Goal: Transaction & Acquisition: Purchase product/service

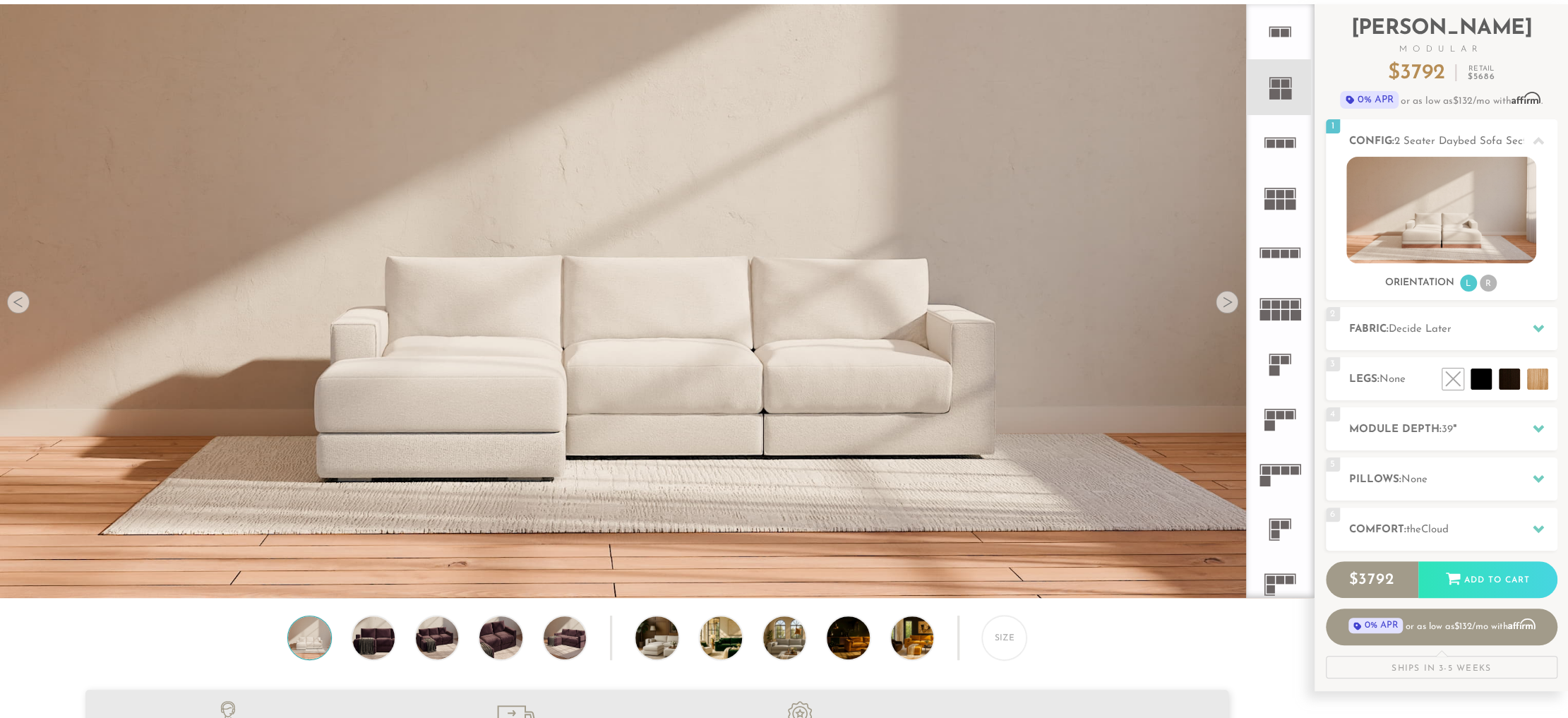
scroll to position [81, 0]
click at [1425, 326] on span "Decide Later" at bounding box center [1419, 330] width 63 height 11
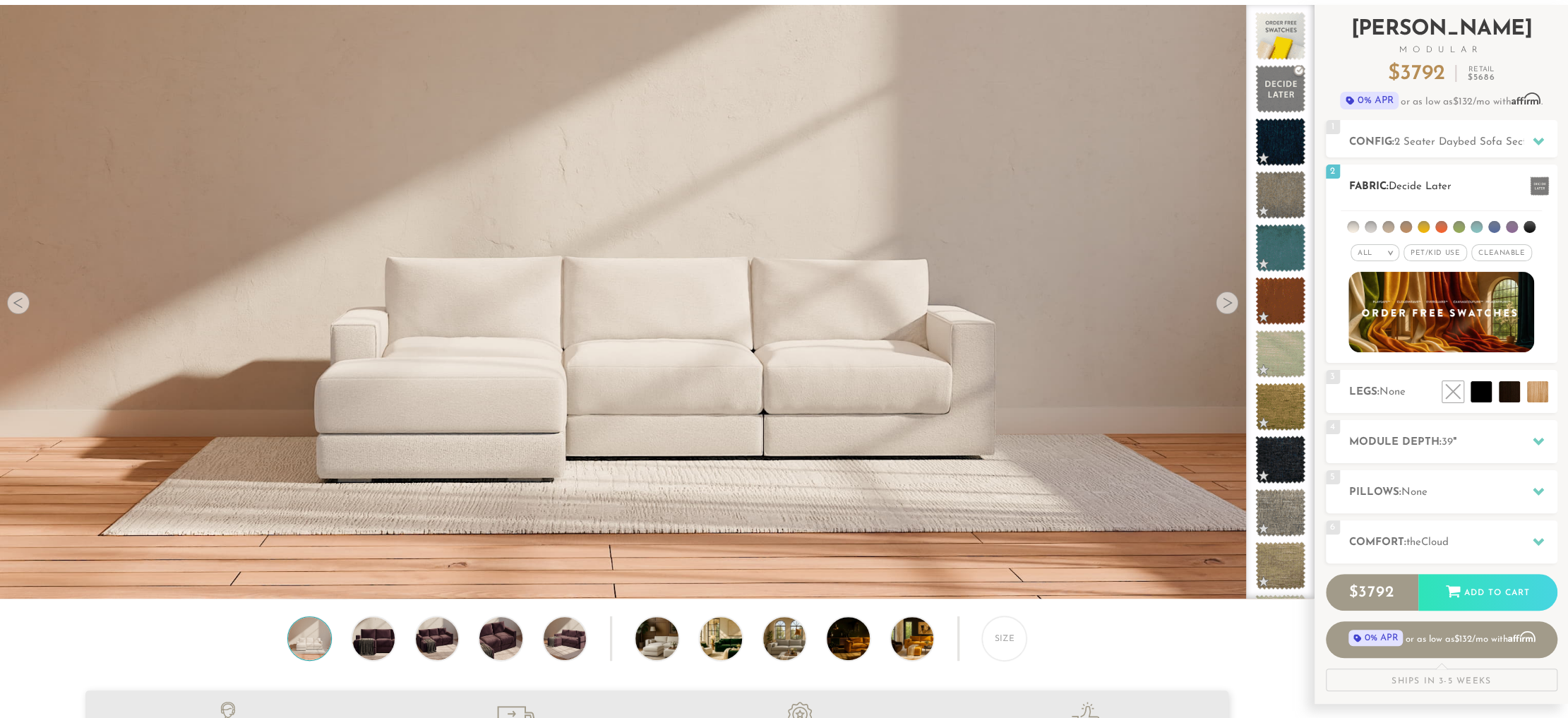
click at [1429, 252] on span "Pet/Kid Use x" at bounding box center [1435, 252] width 63 height 17
click at [1377, 393] on h2 "Legs: None" at bounding box center [1453, 392] width 208 height 16
click at [1538, 393] on li at bounding box center [1505, 360] width 85 height 85
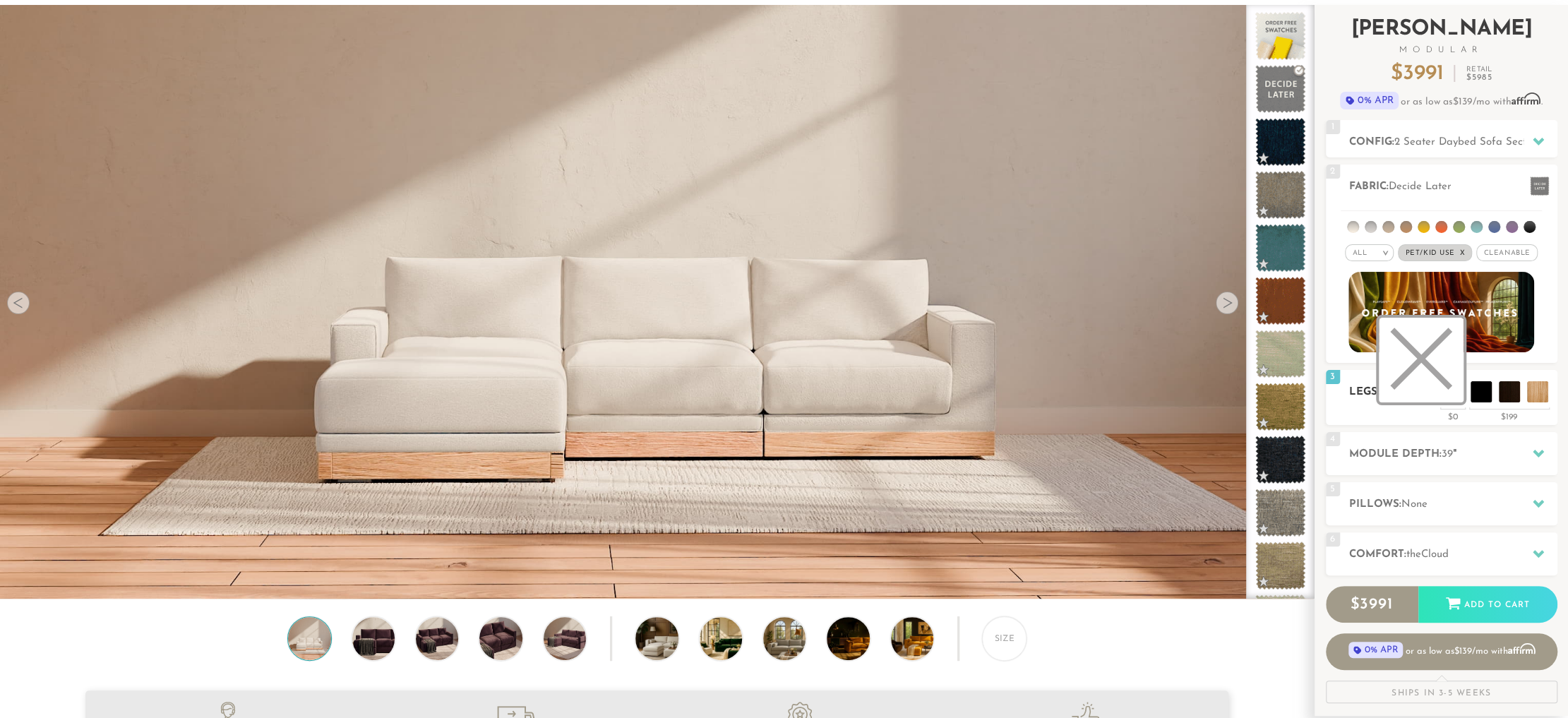
click at [1451, 392] on li at bounding box center [1420, 360] width 85 height 85
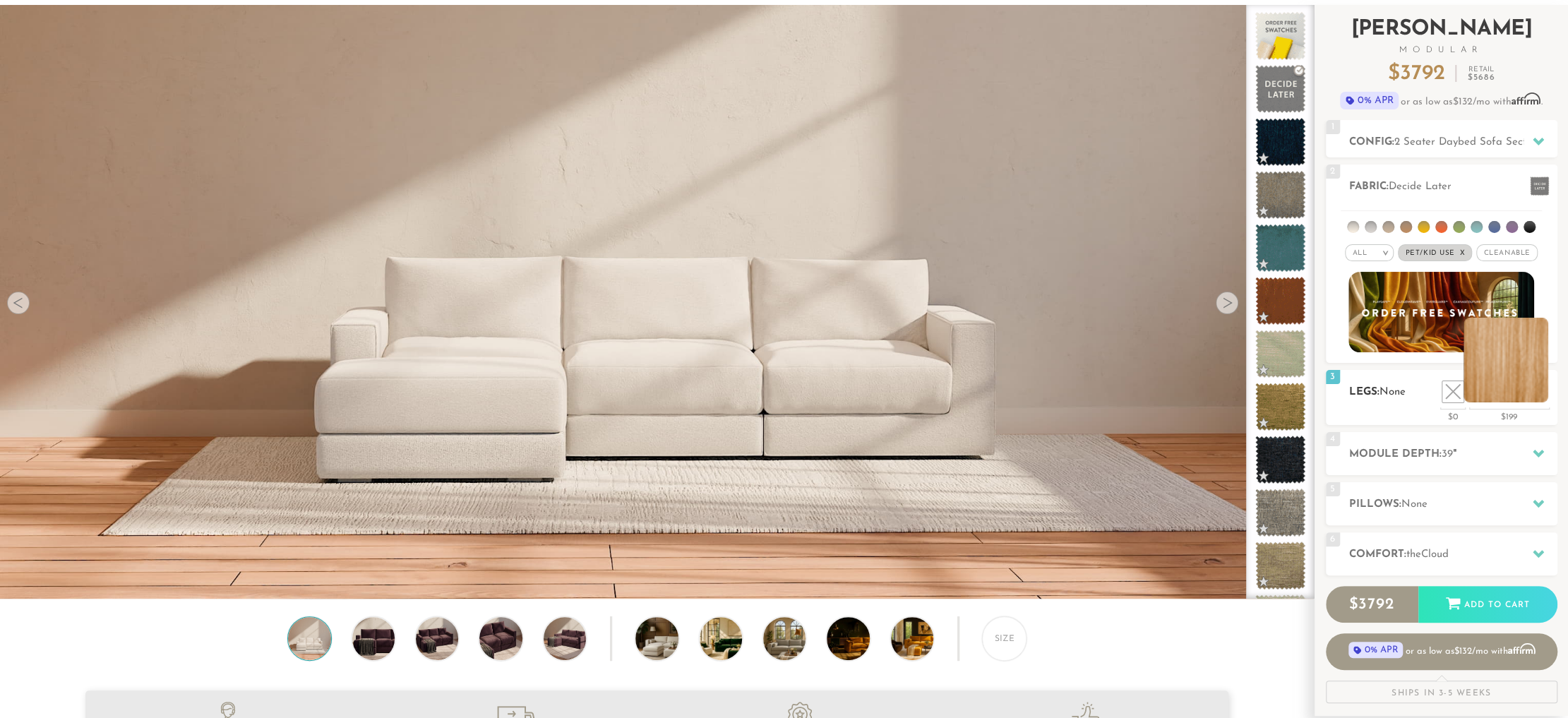
click at [1546, 392] on li at bounding box center [1505, 360] width 85 height 85
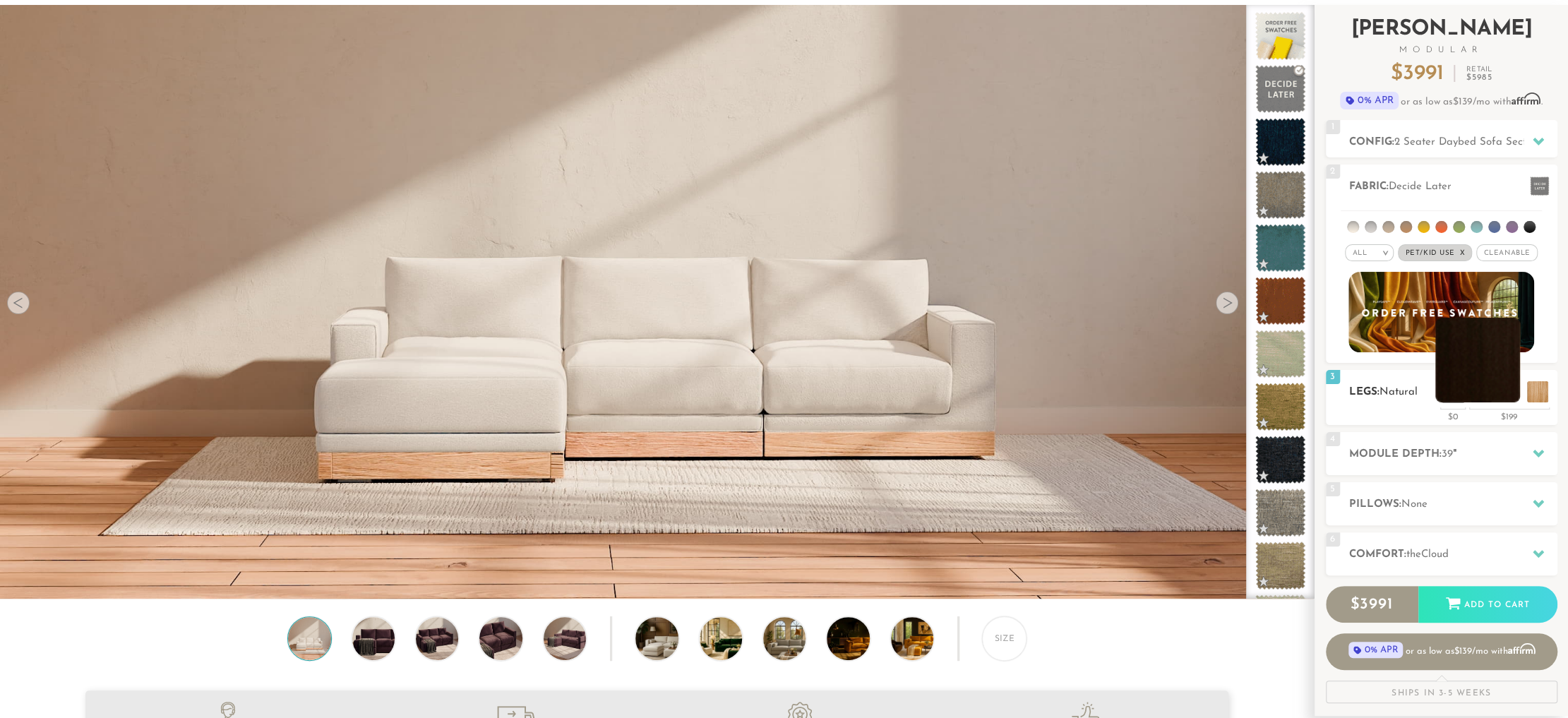
click at [1509, 387] on li at bounding box center [1477, 360] width 85 height 85
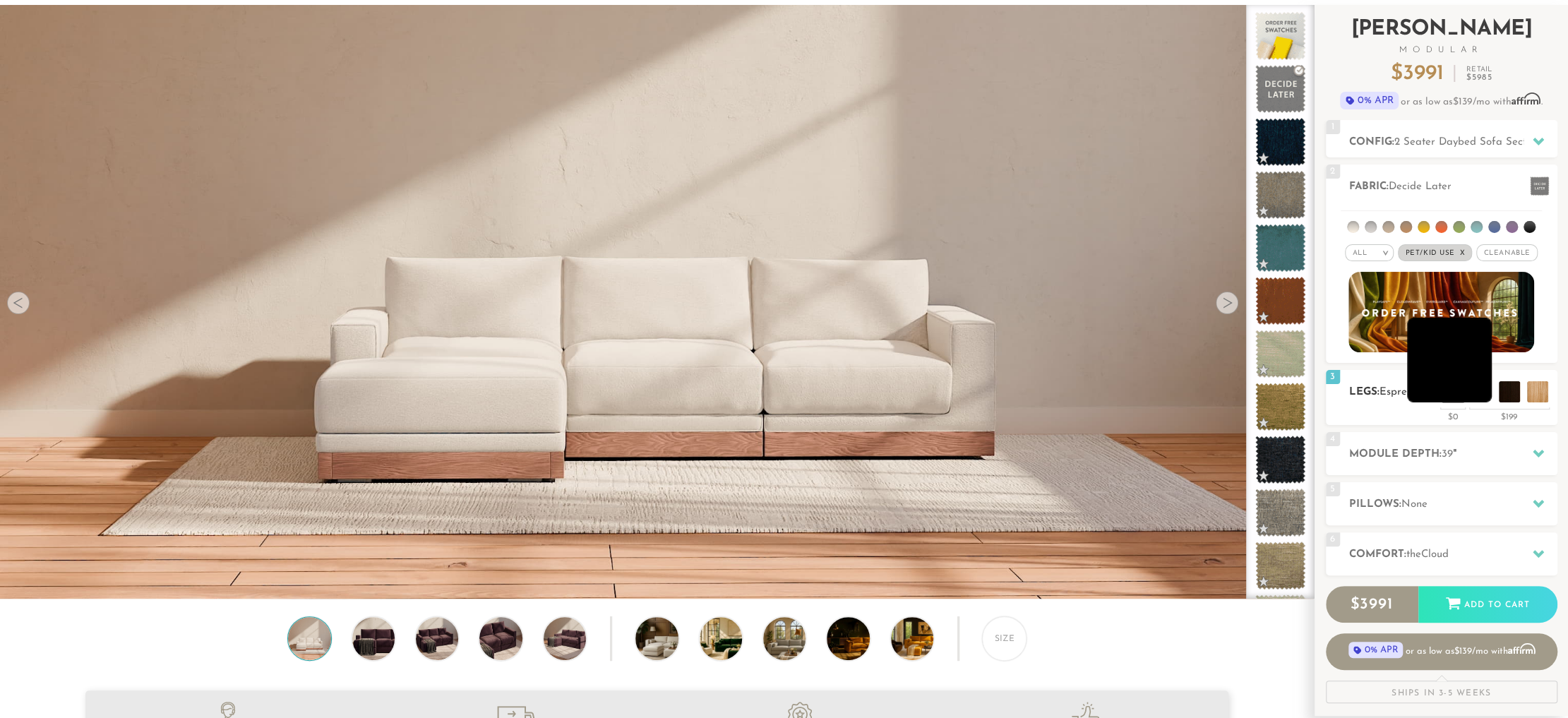
click at [1483, 386] on li at bounding box center [1448, 360] width 85 height 85
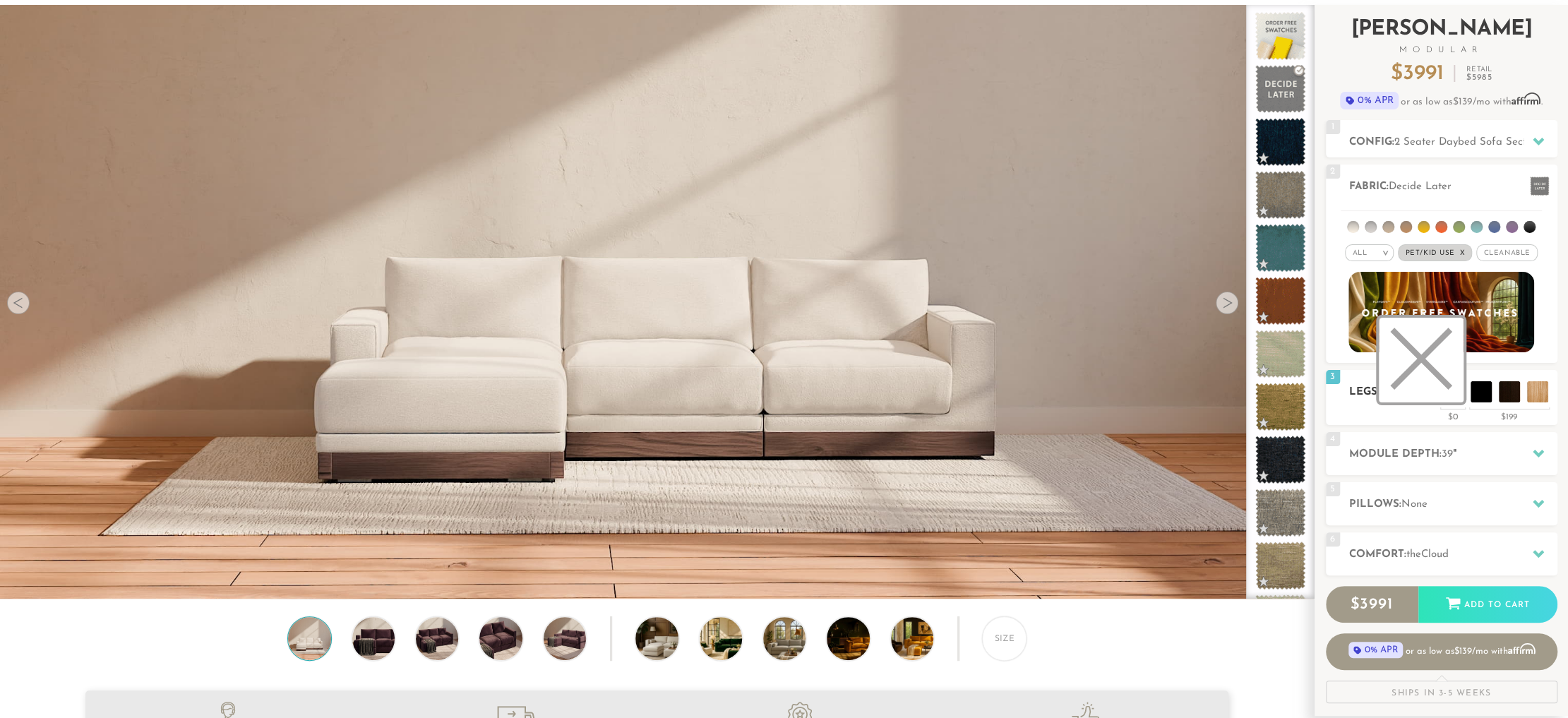
click at [1445, 390] on li at bounding box center [1420, 360] width 85 height 85
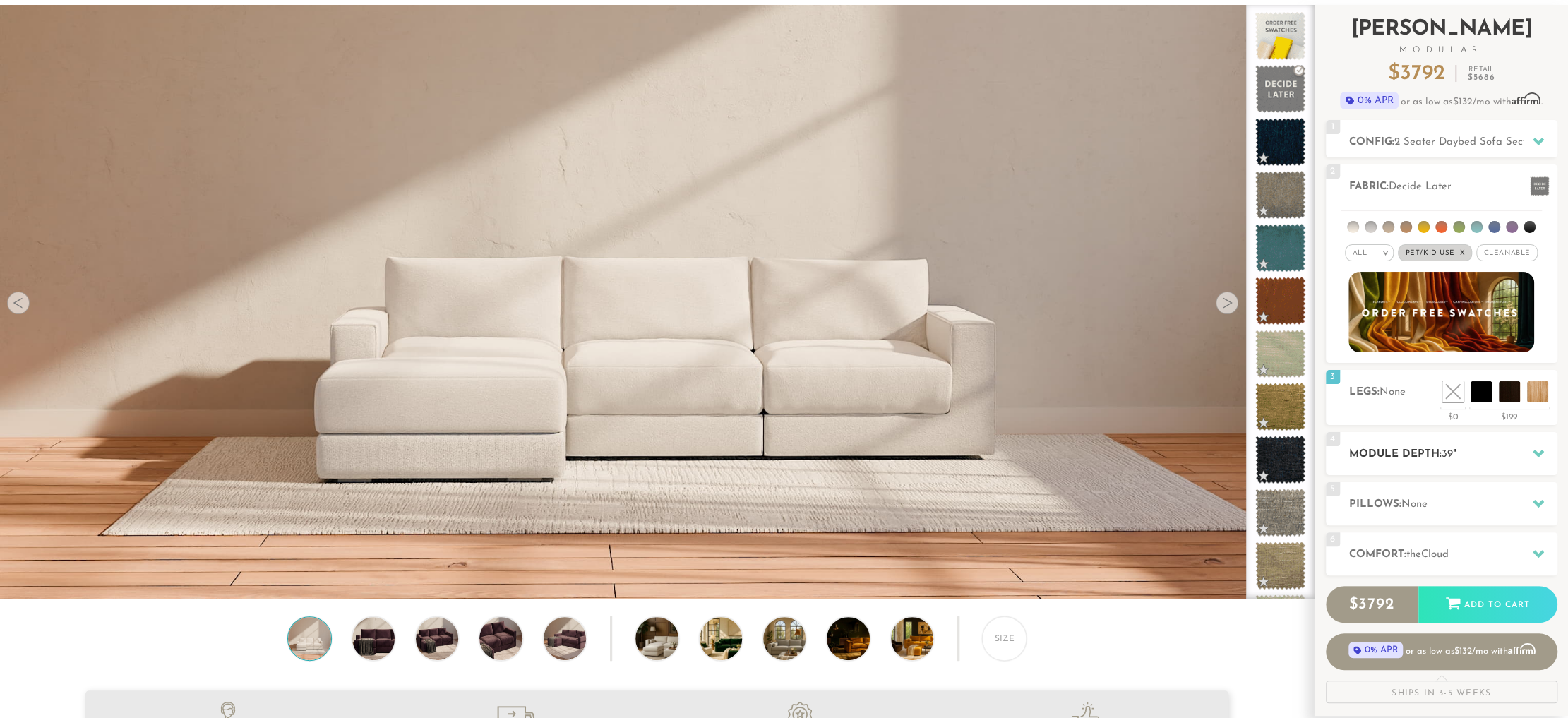
click at [1502, 446] on h2 "Module Depth: 39 "" at bounding box center [1453, 454] width 208 height 16
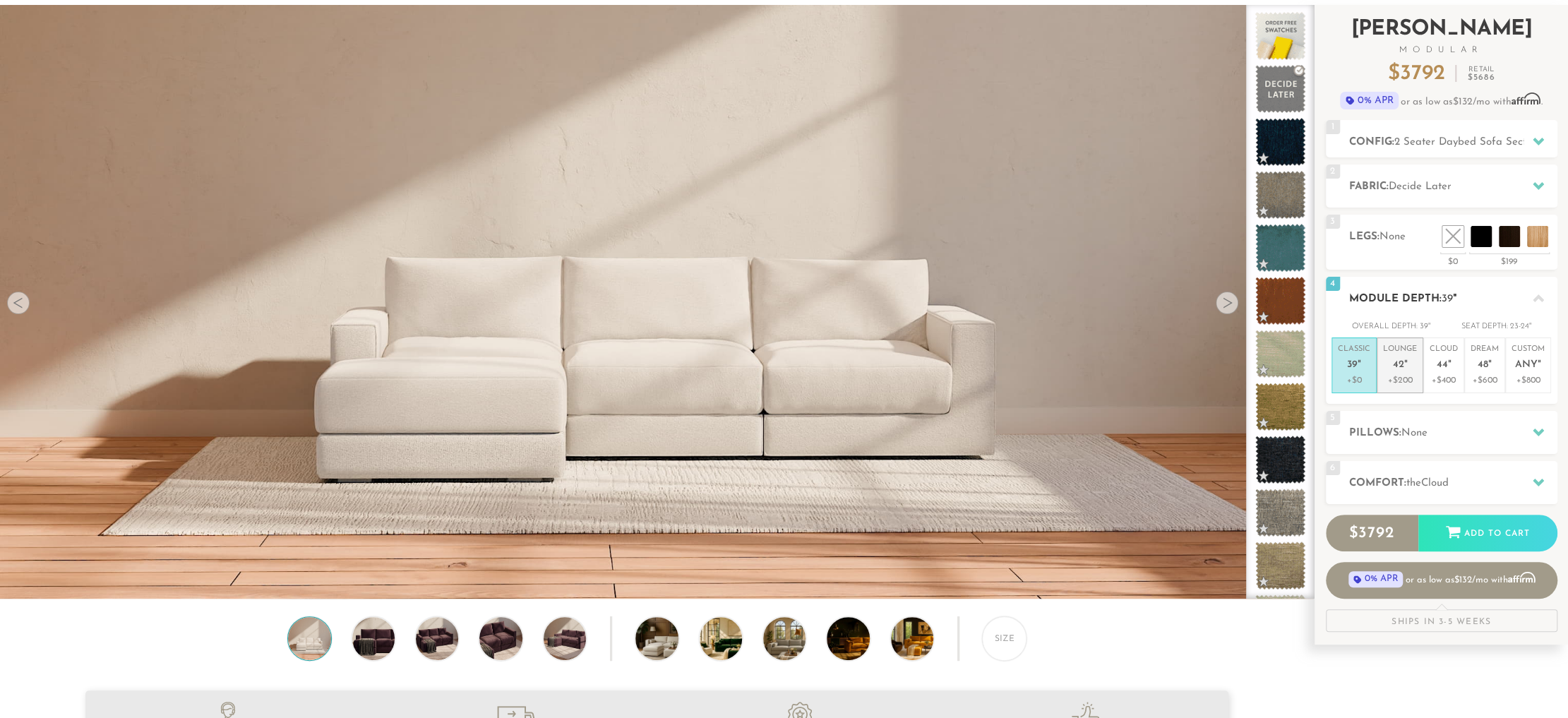
click at [1403, 379] on p "+$200" at bounding box center [1400, 380] width 34 height 13
click at [1442, 370] on p "Cloud 44 "" at bounding box center [1443, 359] width 28 height 30
click at [1405, 363] on em """ at bounding box center [1406, 365] width 4 height 12
click at [1518, 430] on h2 "Pillows: None" at bounding box center [1453, 432] width 208 height 16
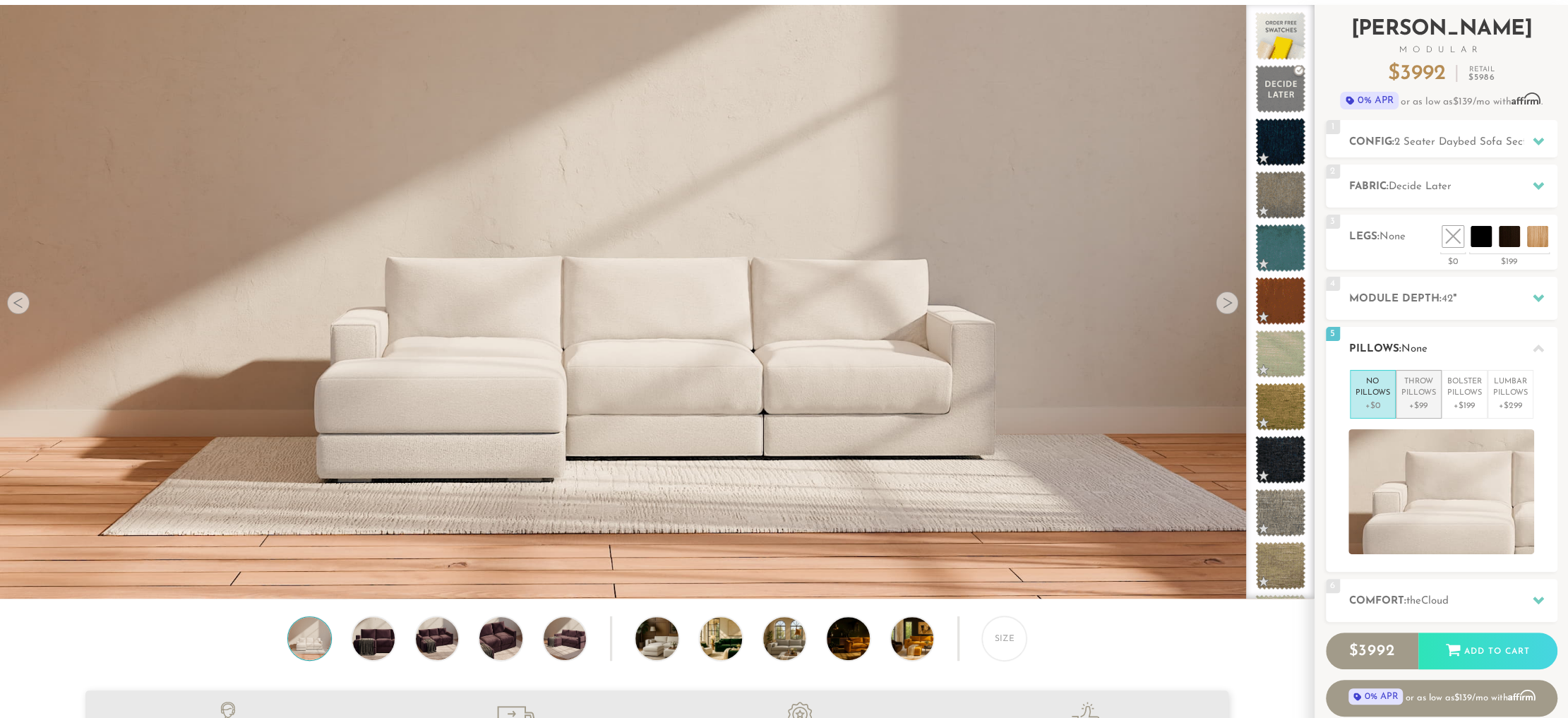
click at [1422, 399] on p "+$99" at bounding box center [1418, 405] width 34 height 13
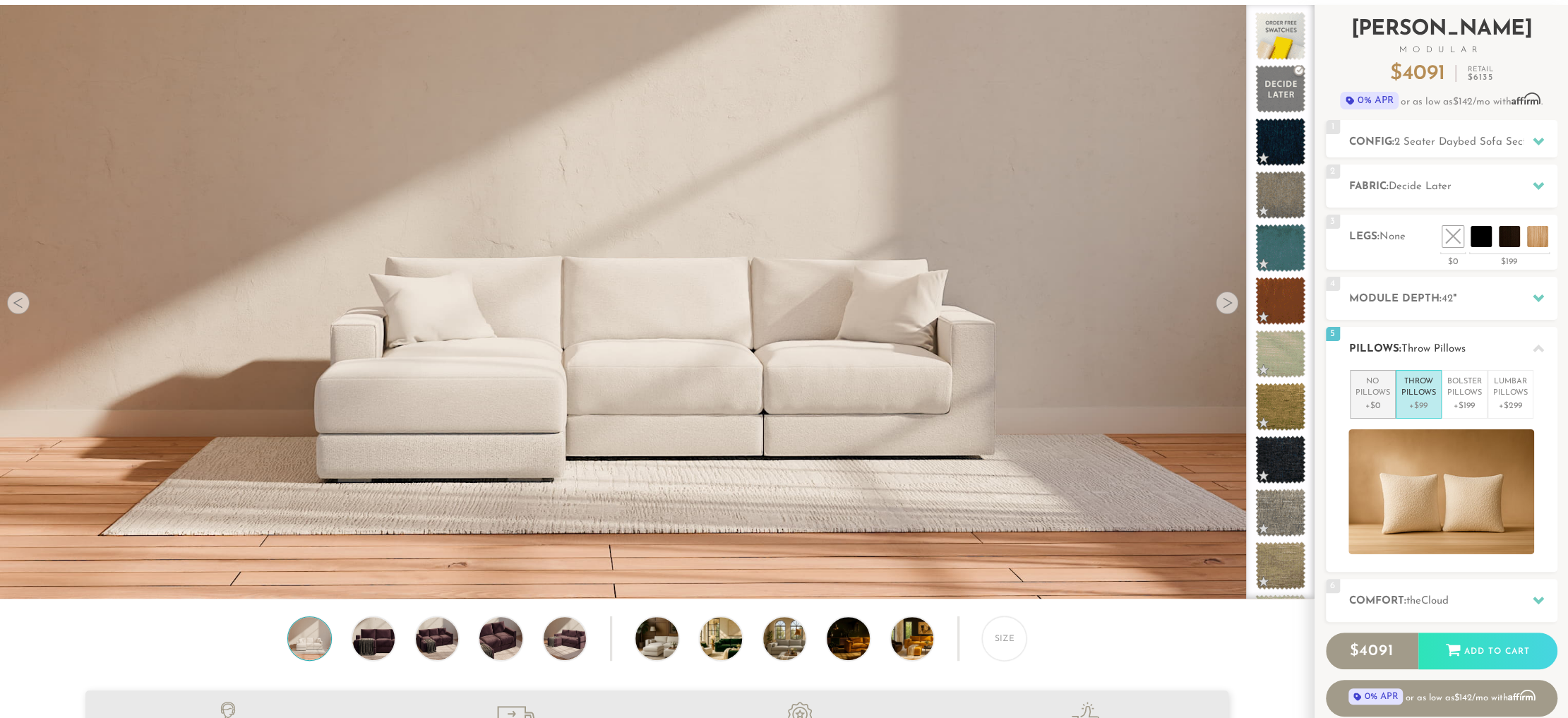
click at [1384, 396] on p "No Pillows" at bounding box center [1372, 388] width 34 height 24
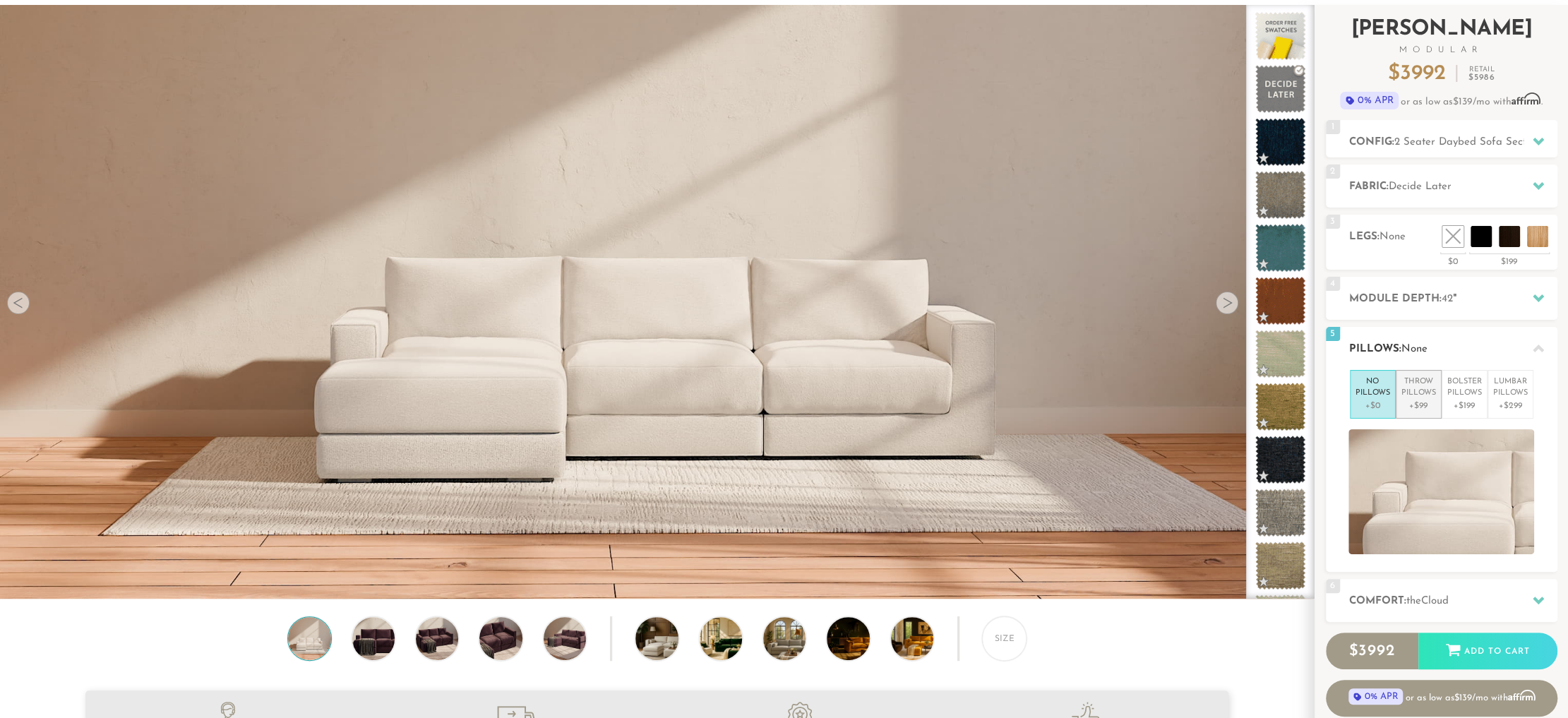
click at [1432, 396] on p "Throw Pillows" at bounding box center [1418, 388] width 34 height 24
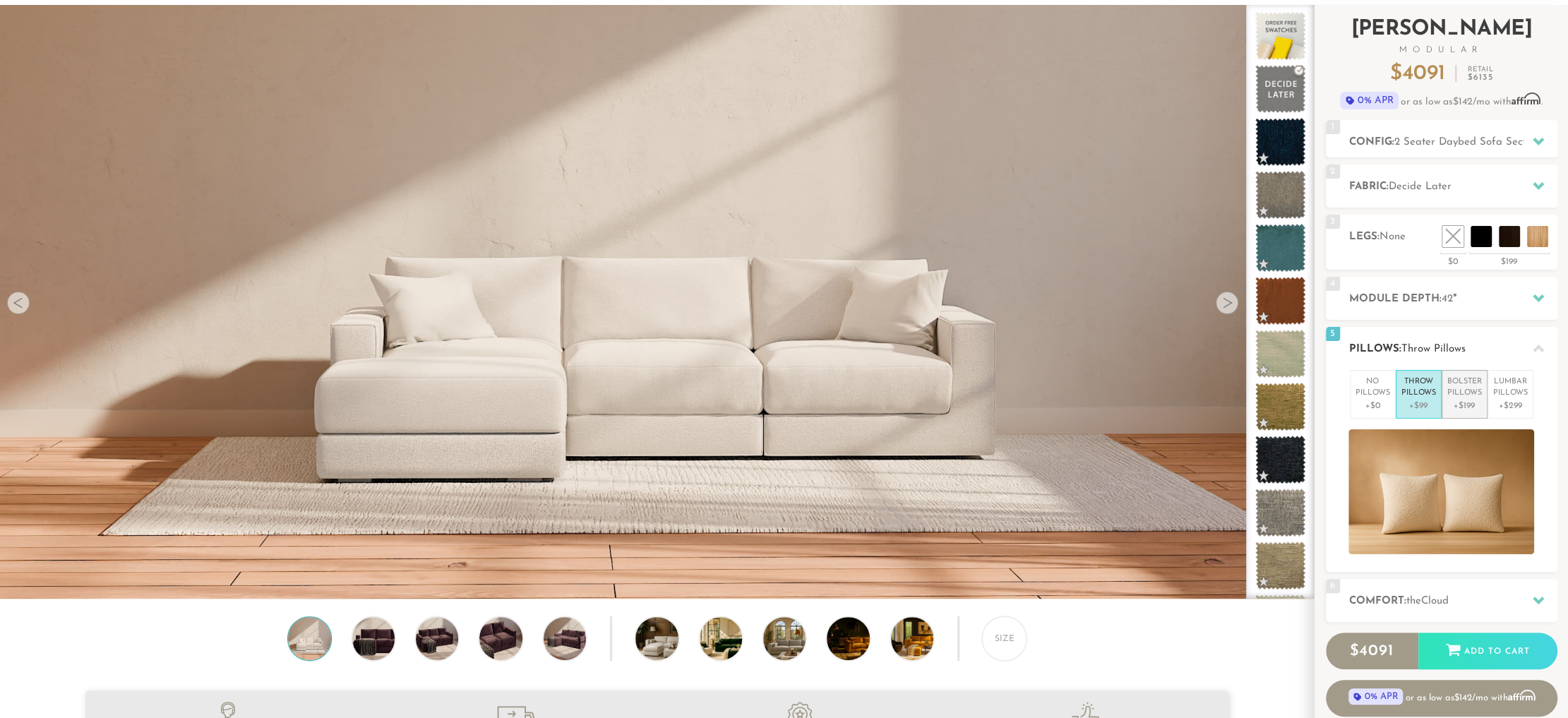
click at [1454, 394] on p "Bolster Pillows" at bounding box center [1464, 388] width 34 height 24
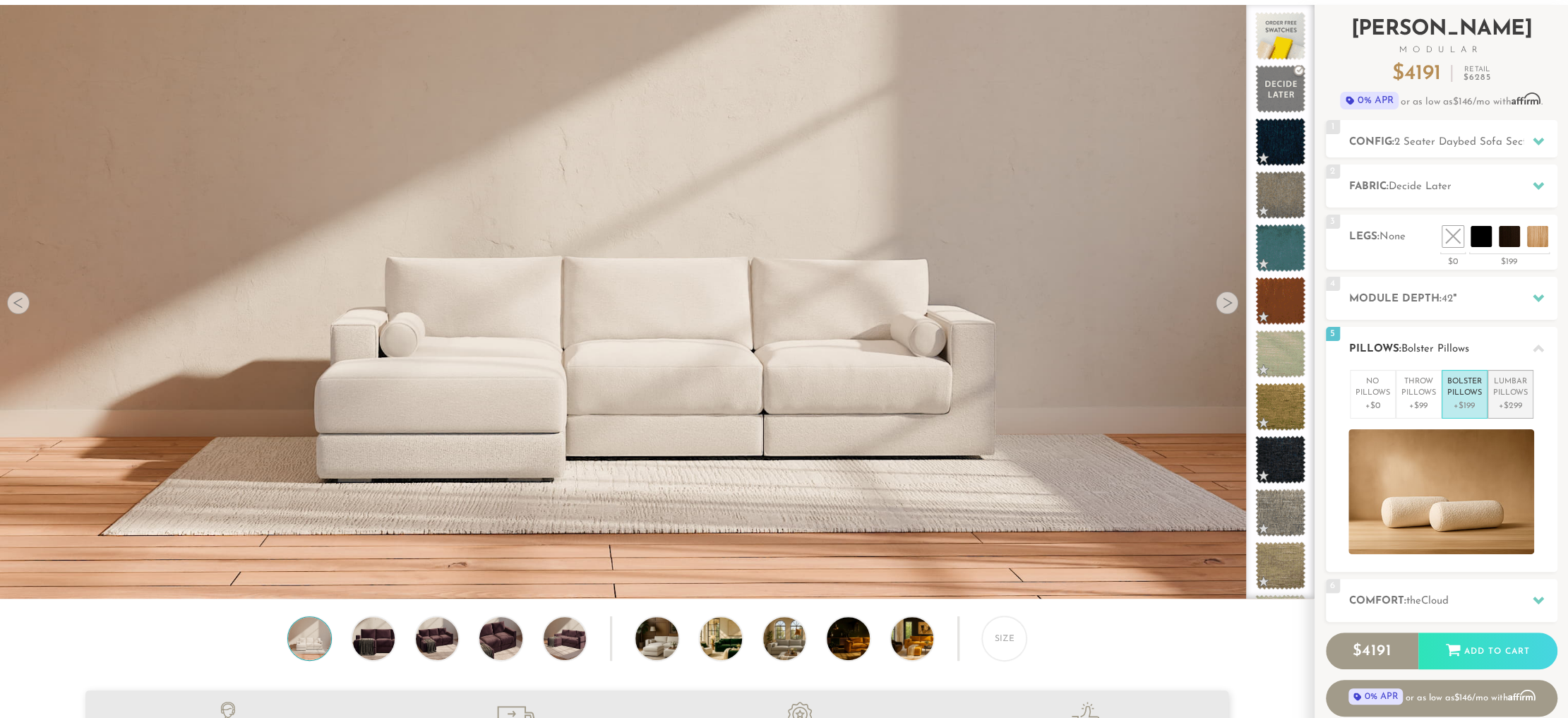
click at [1502, 390] on p "Lumbar Pillows" at bounding box center [1509, 388] width 34 height 24
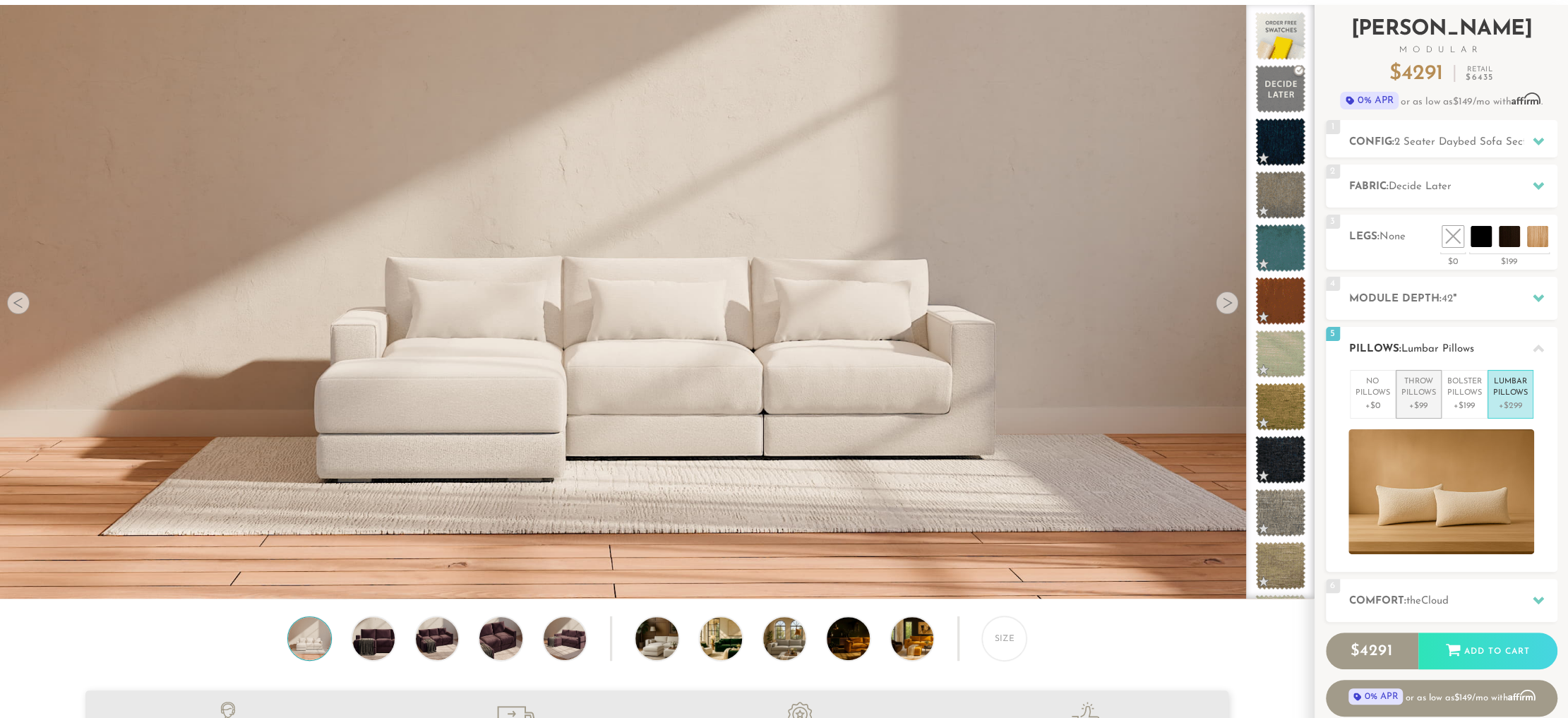
click at [1412, 396] on p "Throw Pillows" at bounding box center [1418, 388] width 34 height 24
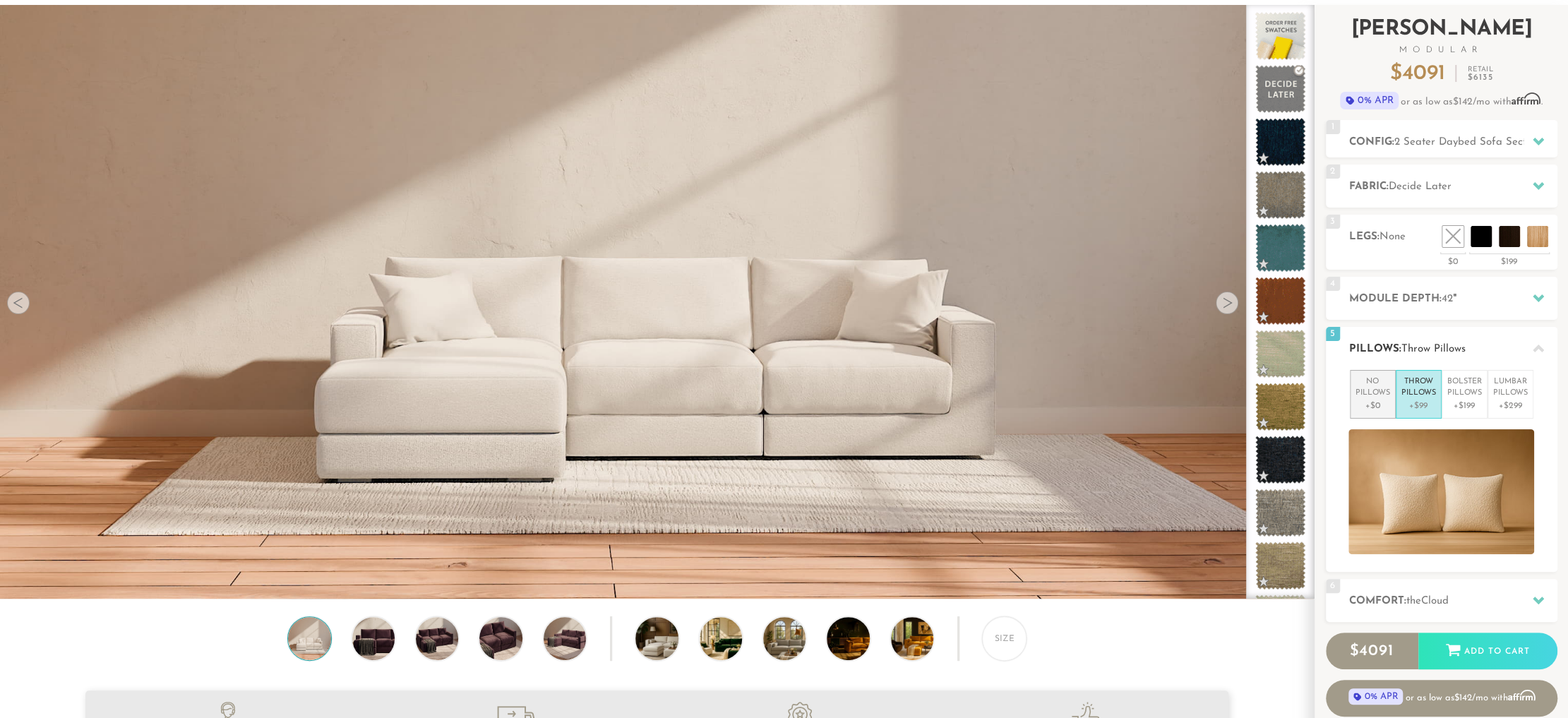
click at [1363, 400] on p "+$0" at bounding box center [1372, 405] width 34 height 13
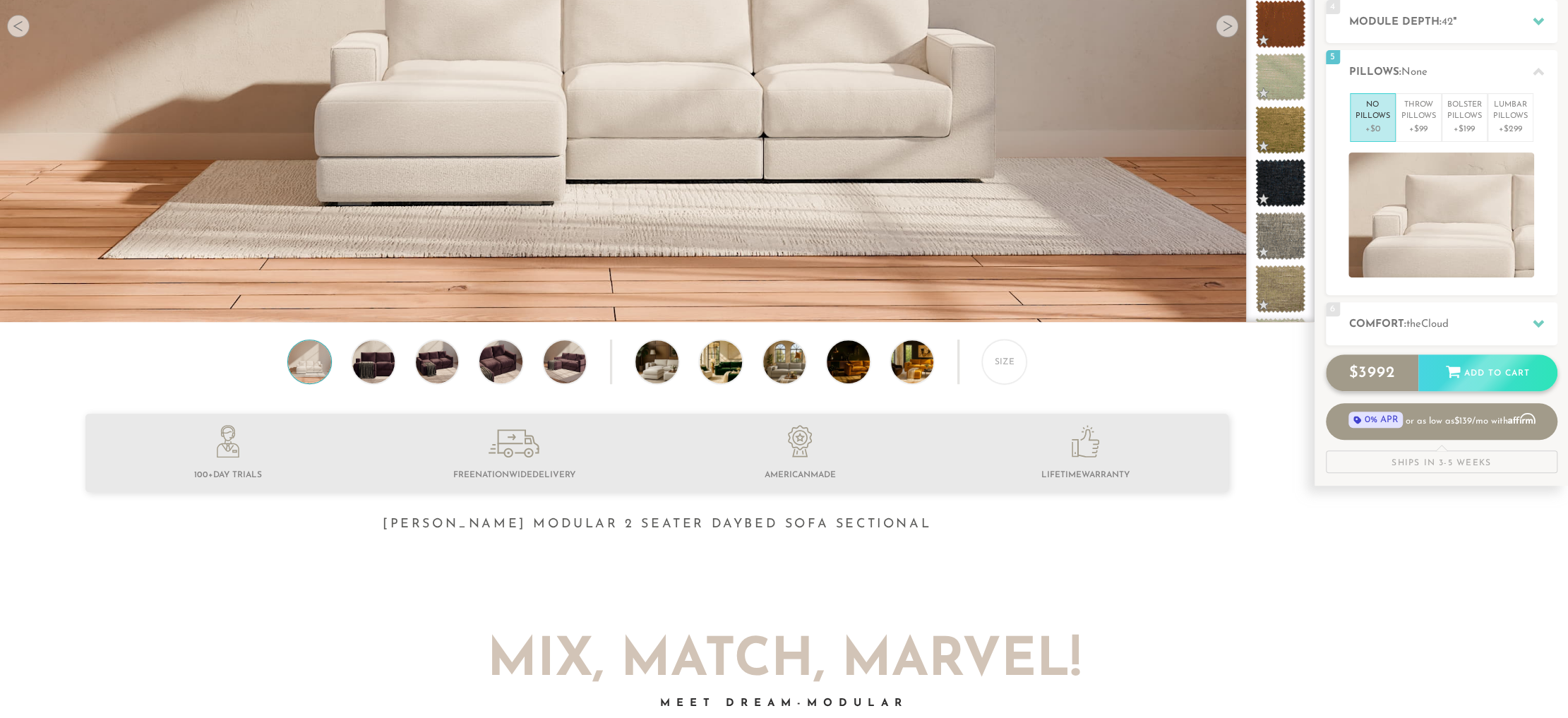
scroll to position [367, 0]
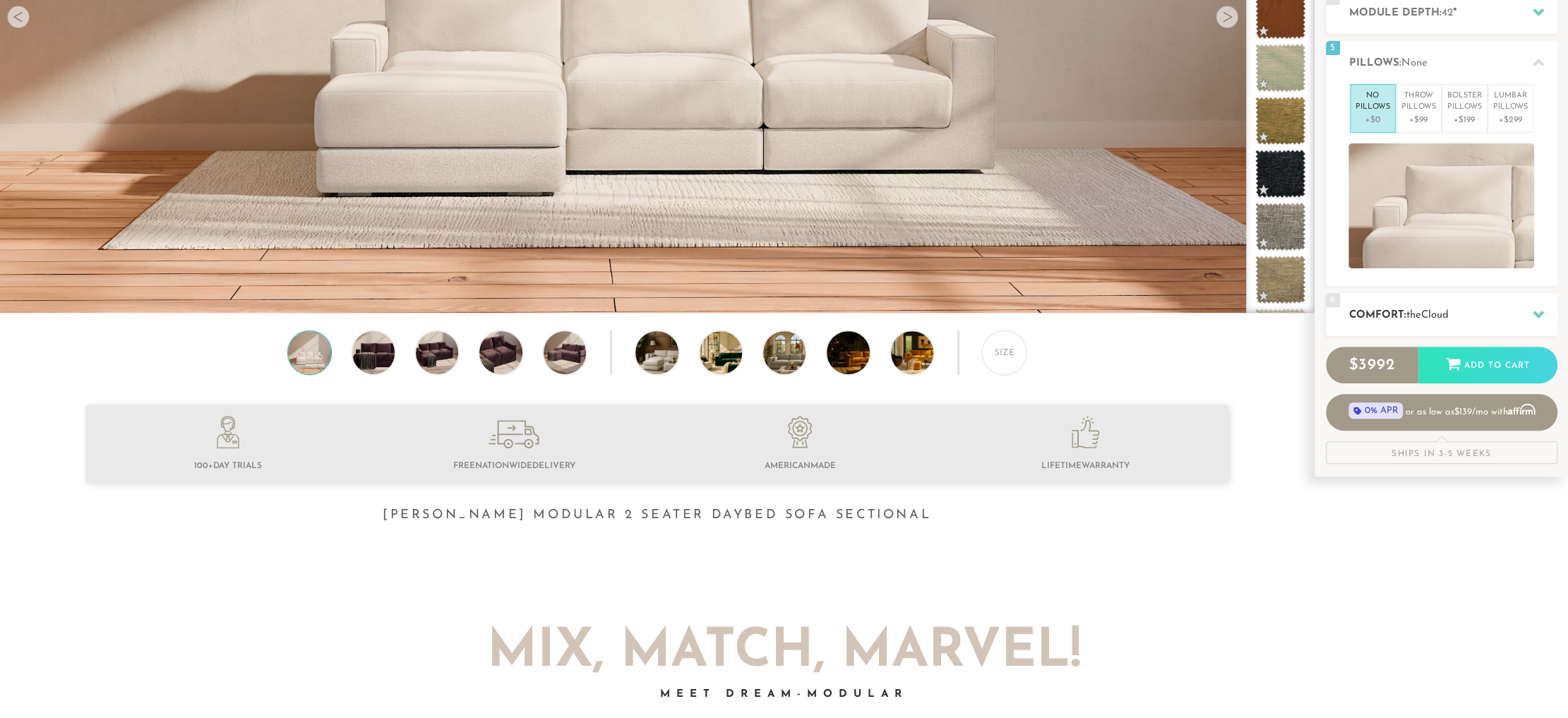
click at [1531, 310] on div at bounding box center [1538, 315] width 30 height 29
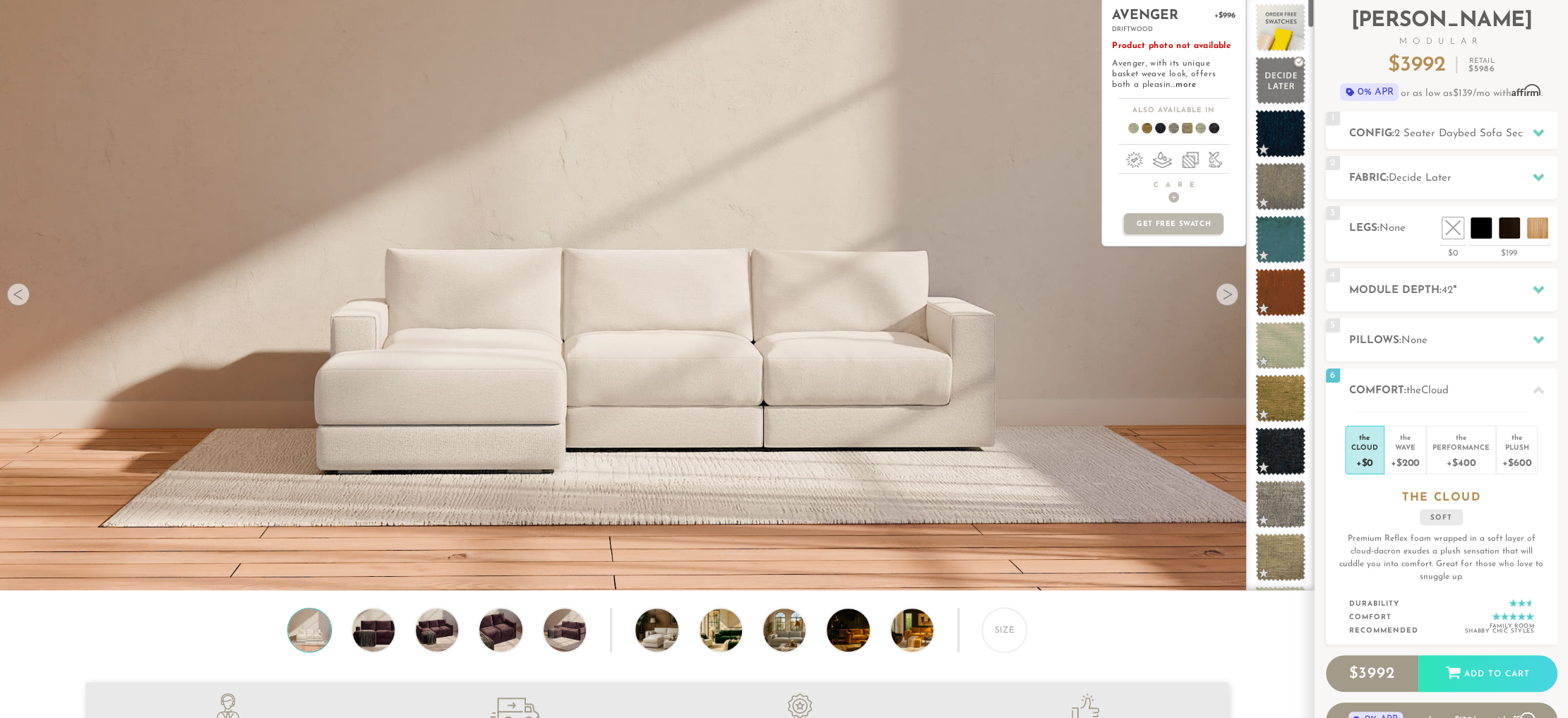
scroll to position [88, 0]
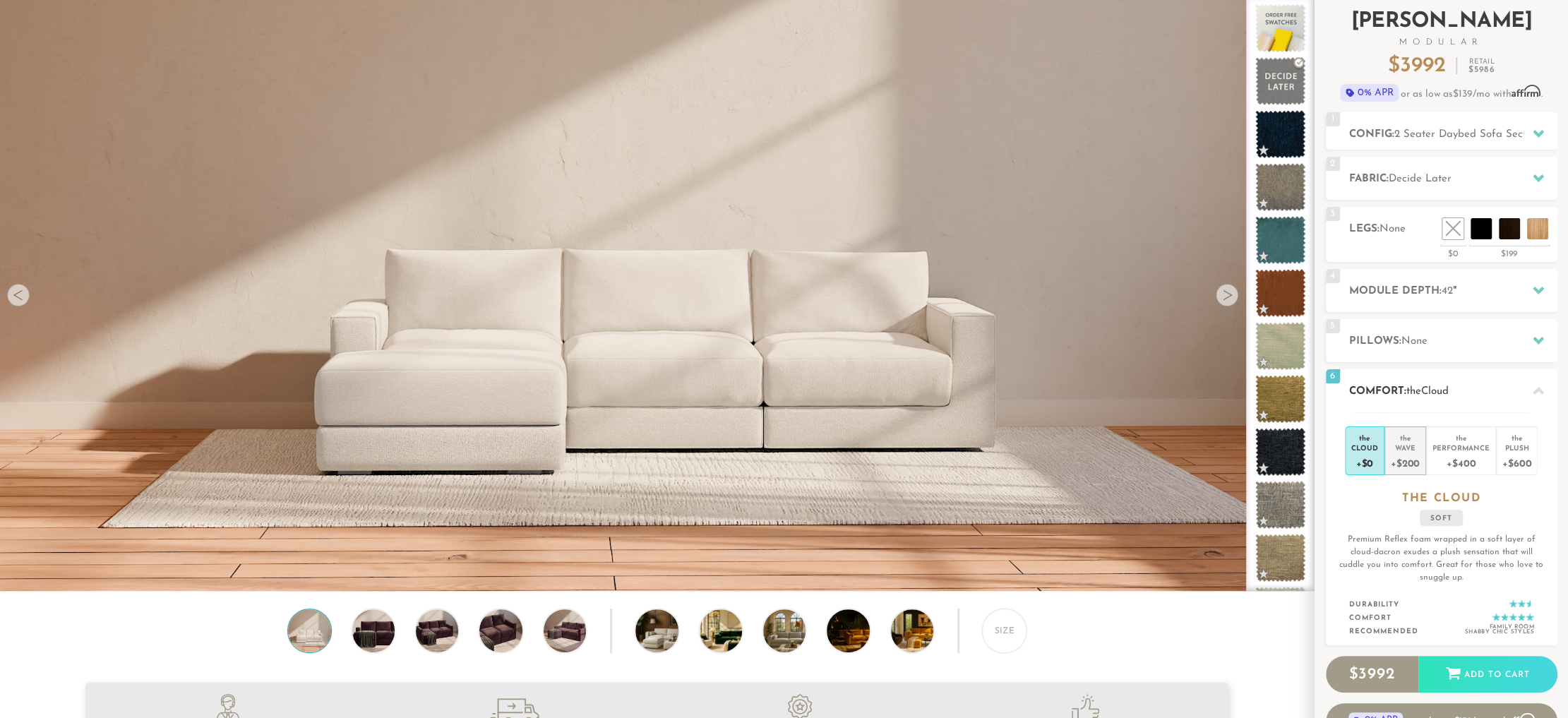
click at [1400, 444] on div "Wave" at bounding box center [1405, 447] width 29 height 10
click at [1457, 453] on div "+$400" at bounding box center [1461, 463] width 57 height 21
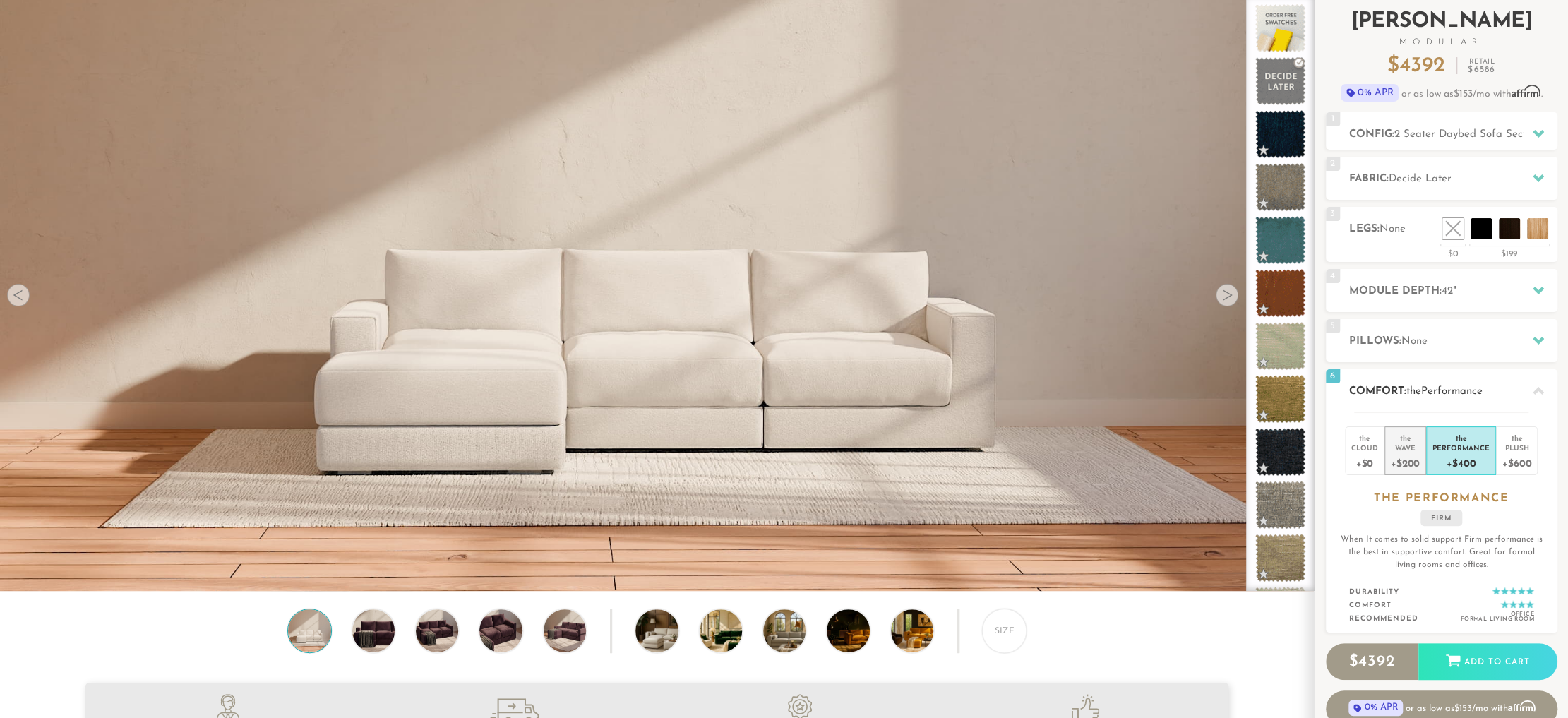
click at [1407, 455] on div "+$200" at bounding box center [1405, 463] width 29 height 21
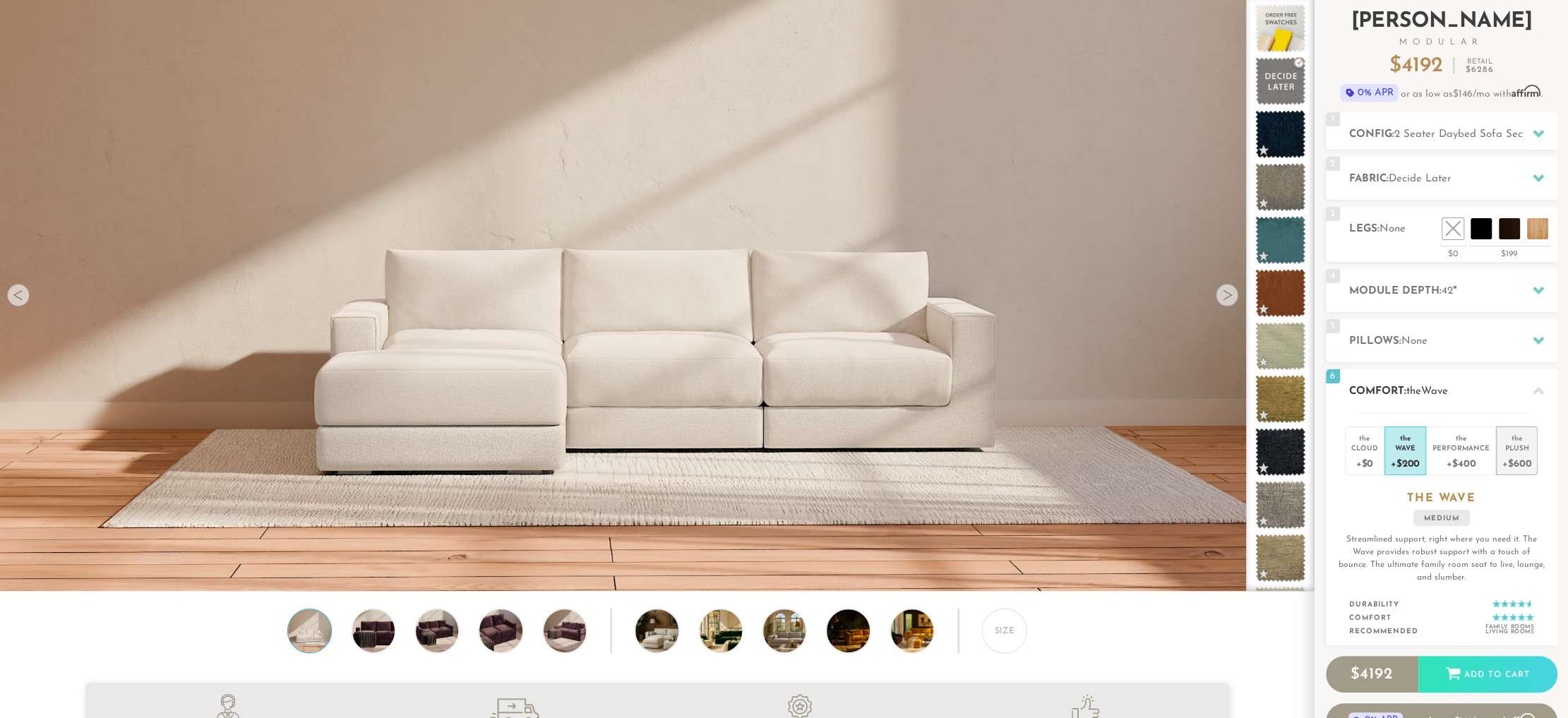
click at [1508, 444] on div "Plush" at bounding box center [1516, 447] width 29 height 10
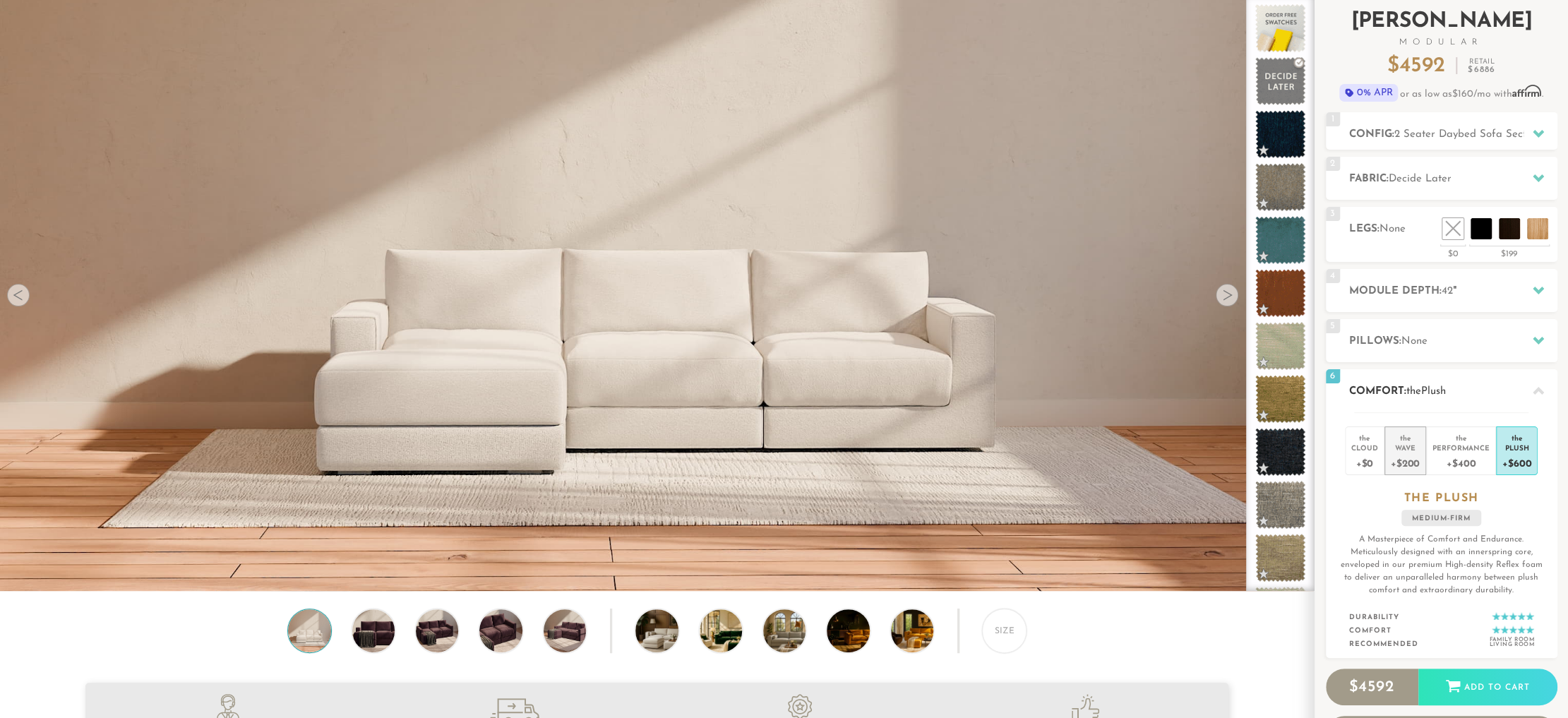
click at [1402, 446] on div "Wave" at bounding box center [1405, 447] width 29 height 10
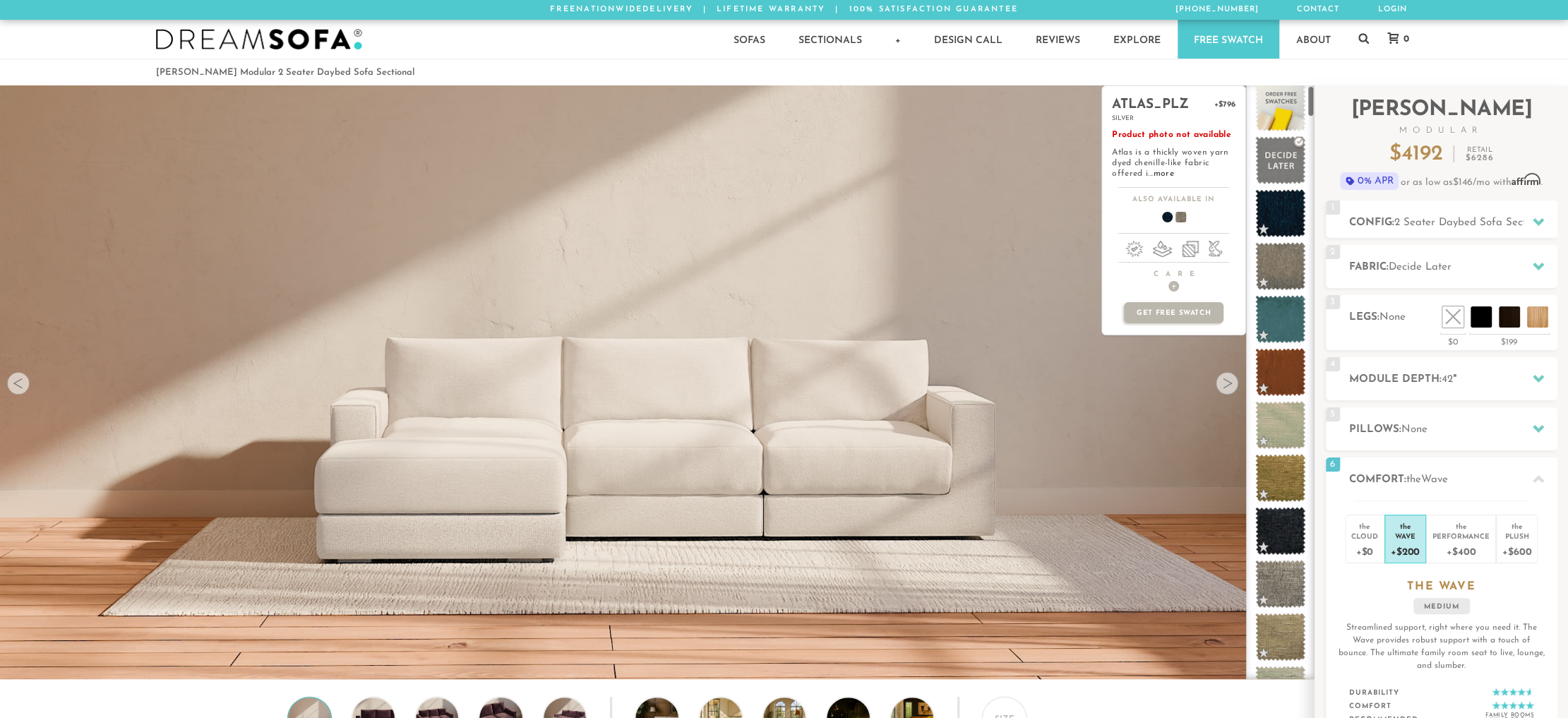
scroll to position [0, 0]
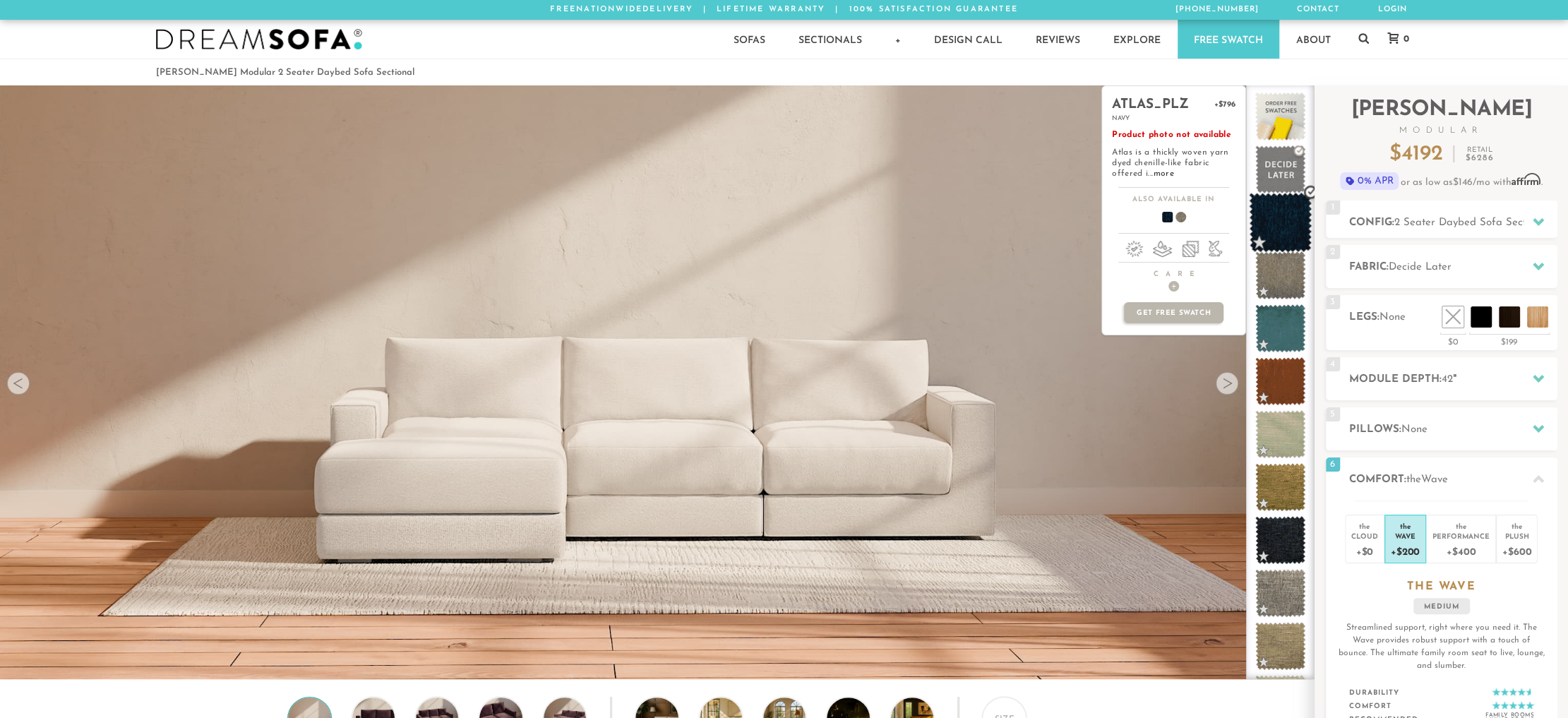
click at [1272, 211] on span at bounding box center [1280, 223] width 63 height 60
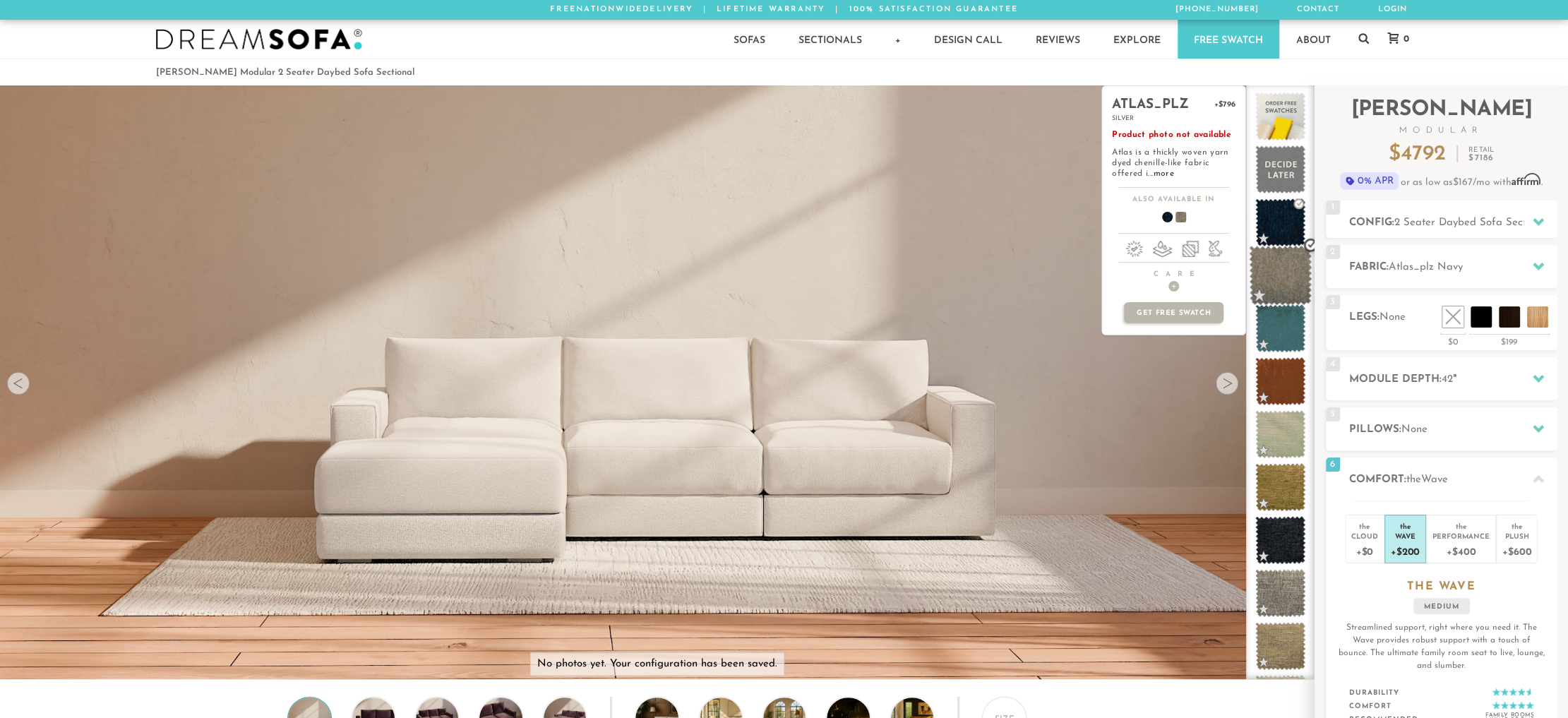
click at [1284, 272] on span at bounding box center [1280, 275] width 63 height 60
click at [1275, 293] on span at bounding box center [1280, 275] width 63 height 60
click at [1179, 220] on span at bounding box center [1175, 220] width 54 height 53
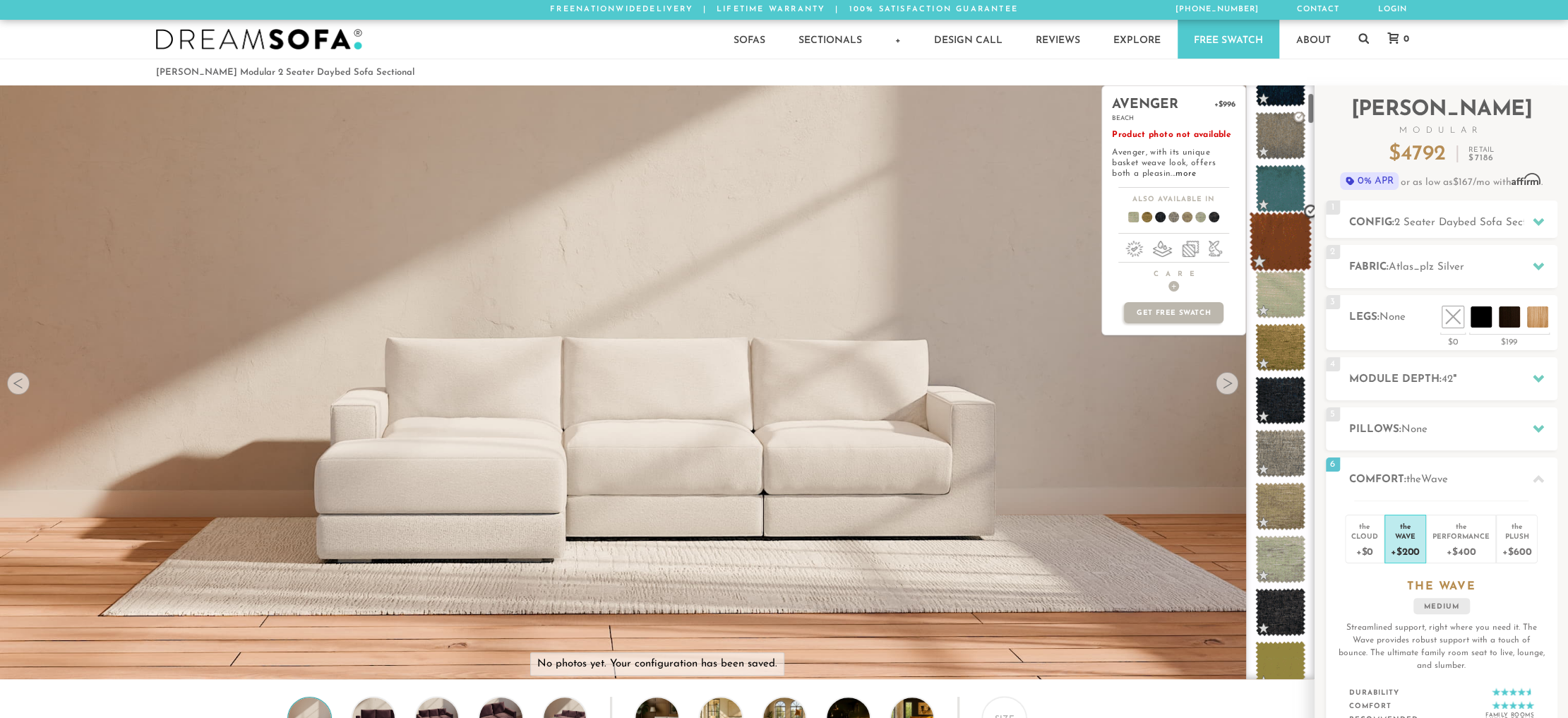
scroll to position [144, 0]
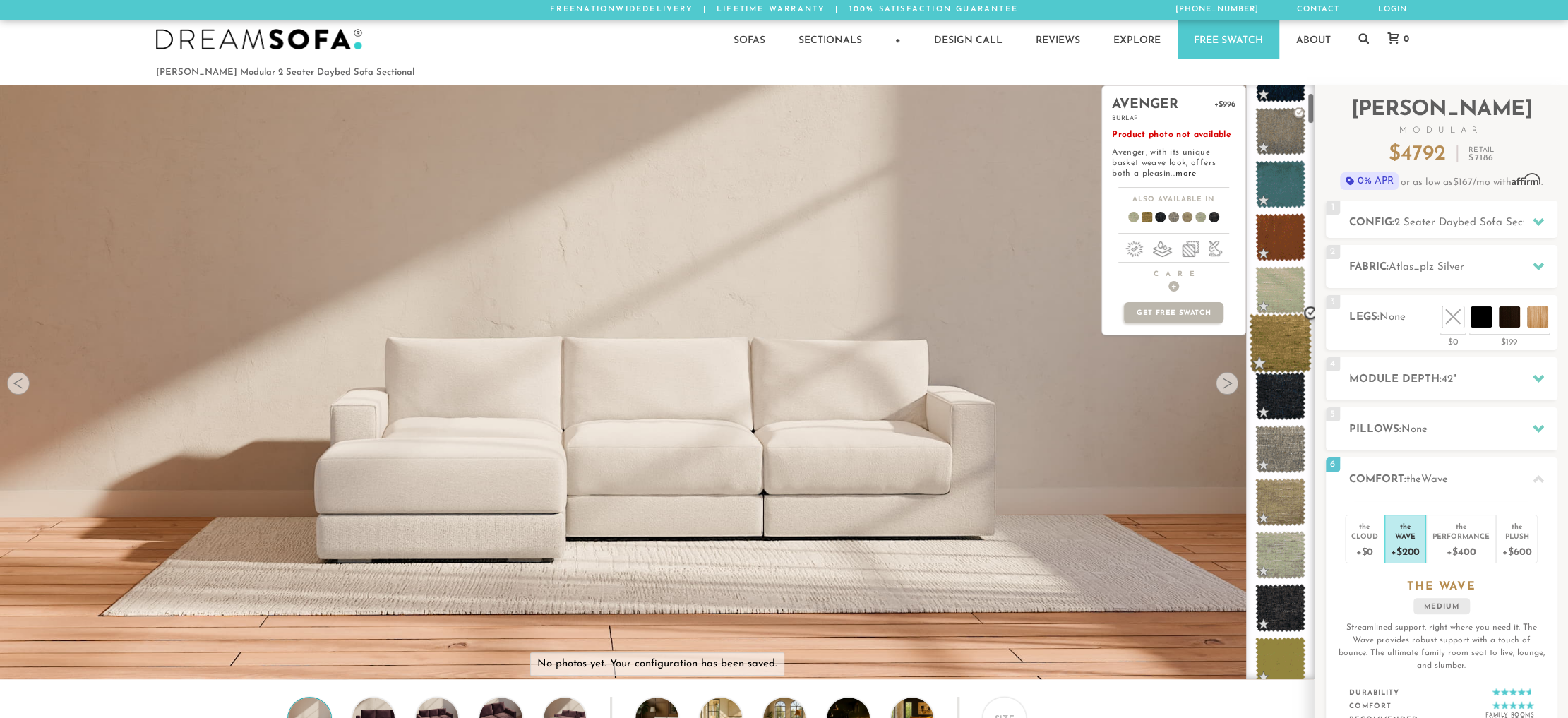
click at [1277, 335] on span at bounding box center [1280, 343] width 63 height 60
click at [1287, 347] on span at bounding box center [1280, 343] width 63 height 60
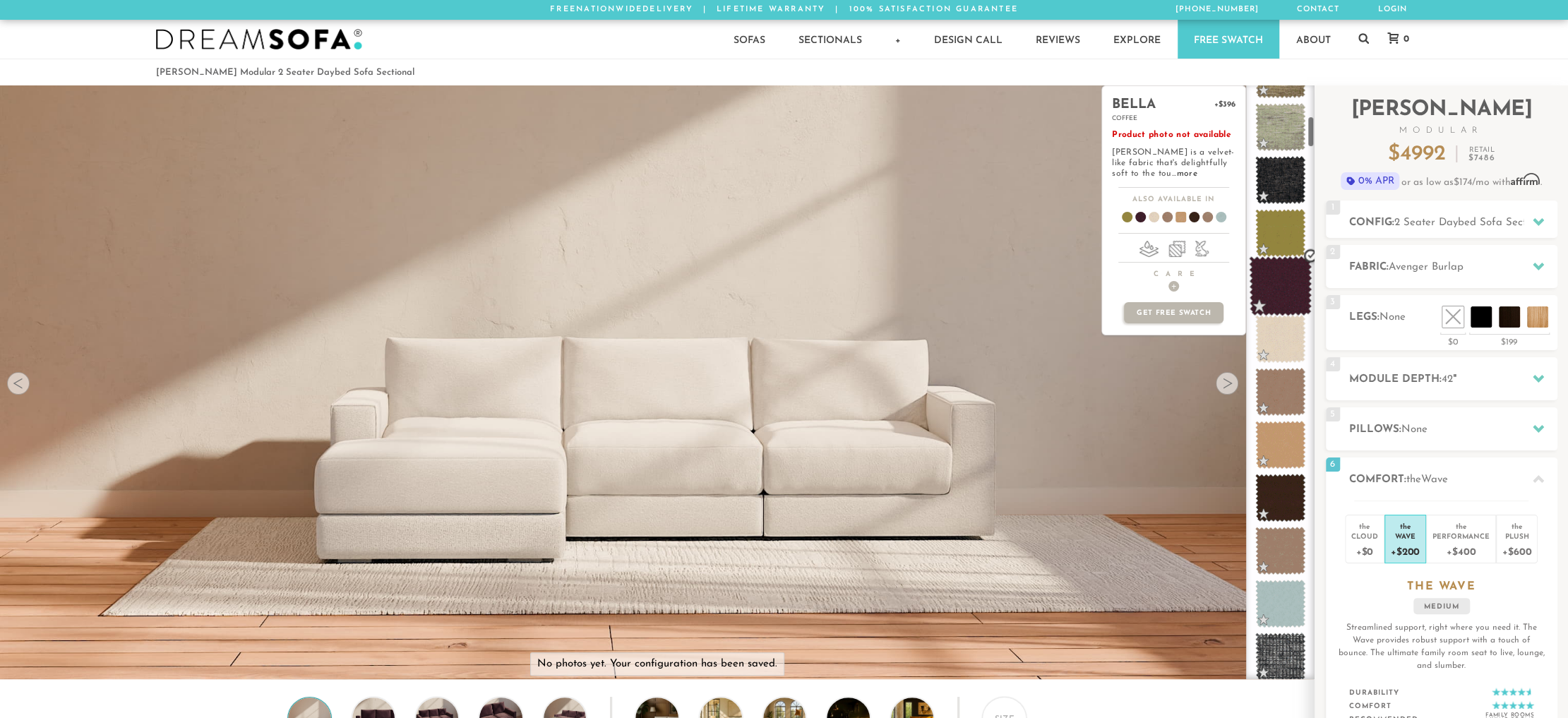
scroll to position [574, 0]
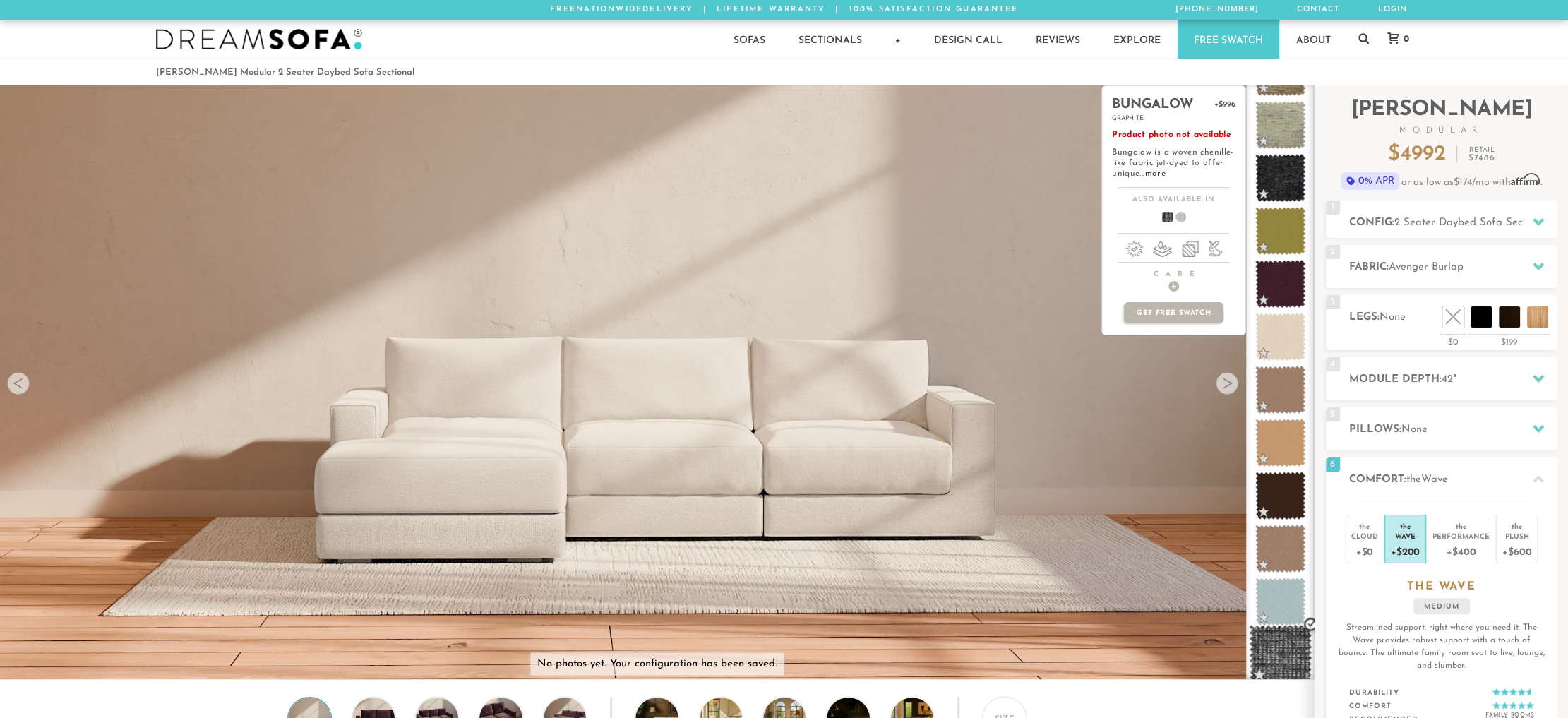
click at [1277, 647] on span at bounding box center [1280, 654] width 63 height 60
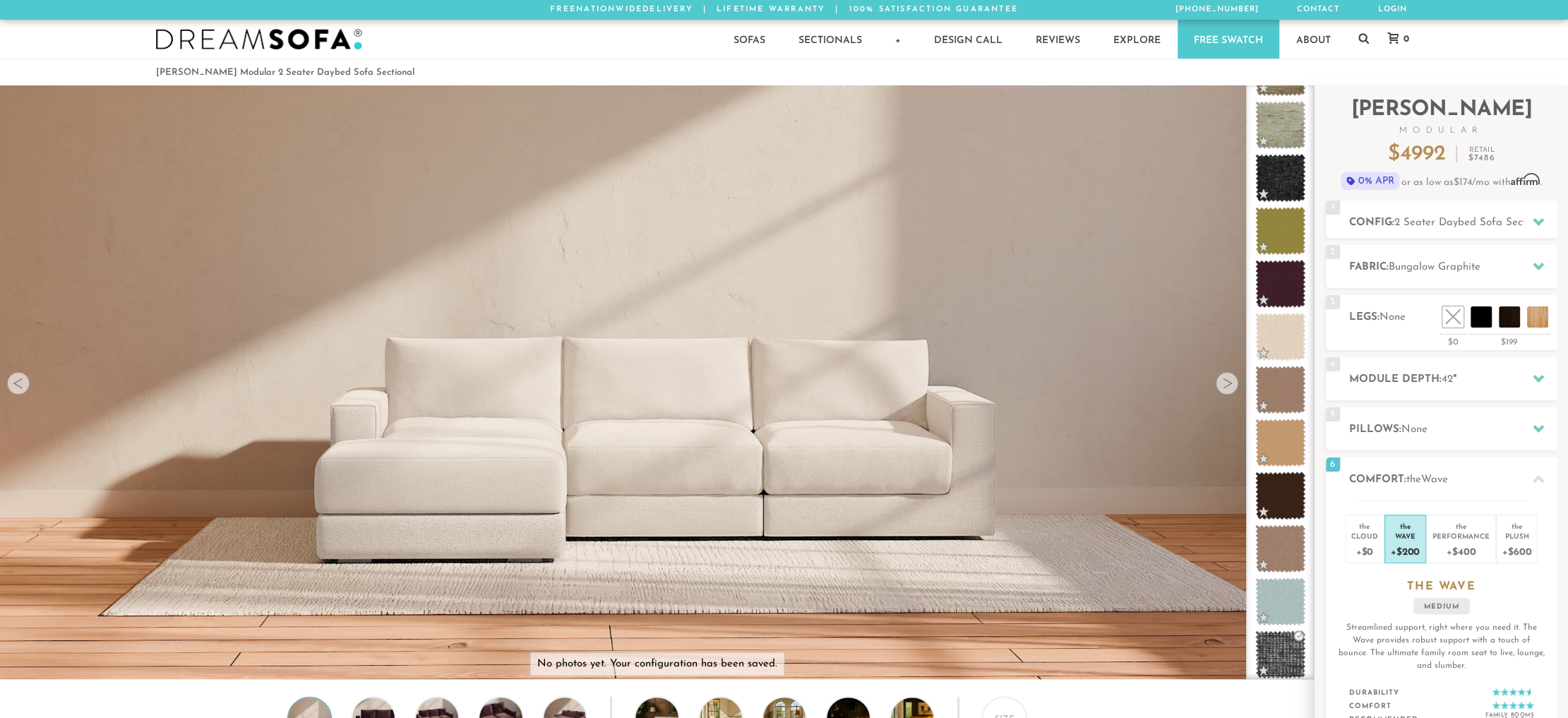
click at [1214, 46] on link "Free Swatch" at bounding box center [1228, 39] width 101 height 39
click at [1223, 40] on link "Free Swatch" at bounding box center [1228, 39] width 101 height 39
